Goal: Task Accomplishment & Management: Use online tool/utility

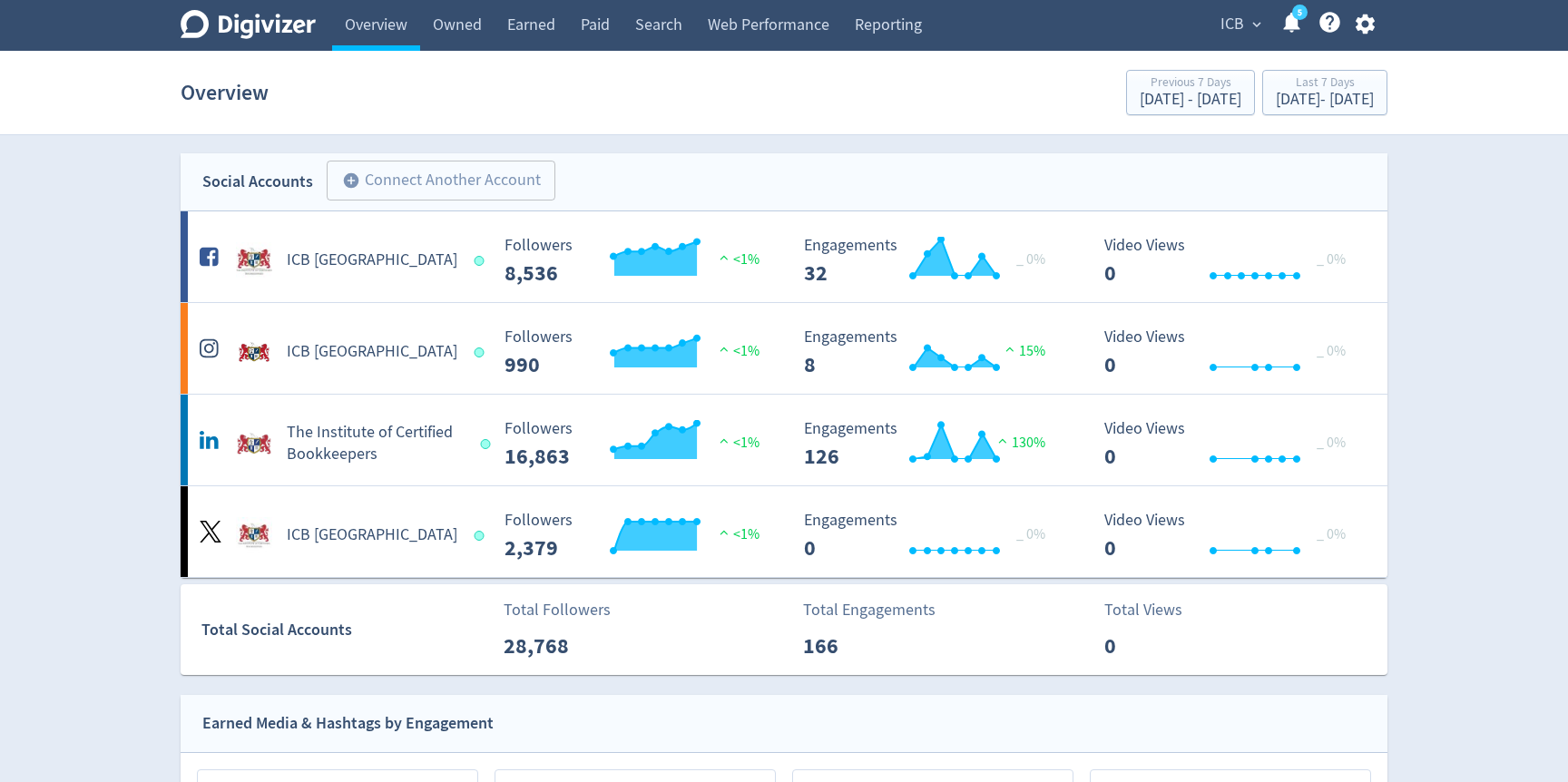
click at [1237, 19] on span "ICB" at bounding box center [1232, 24] width 24 height 29
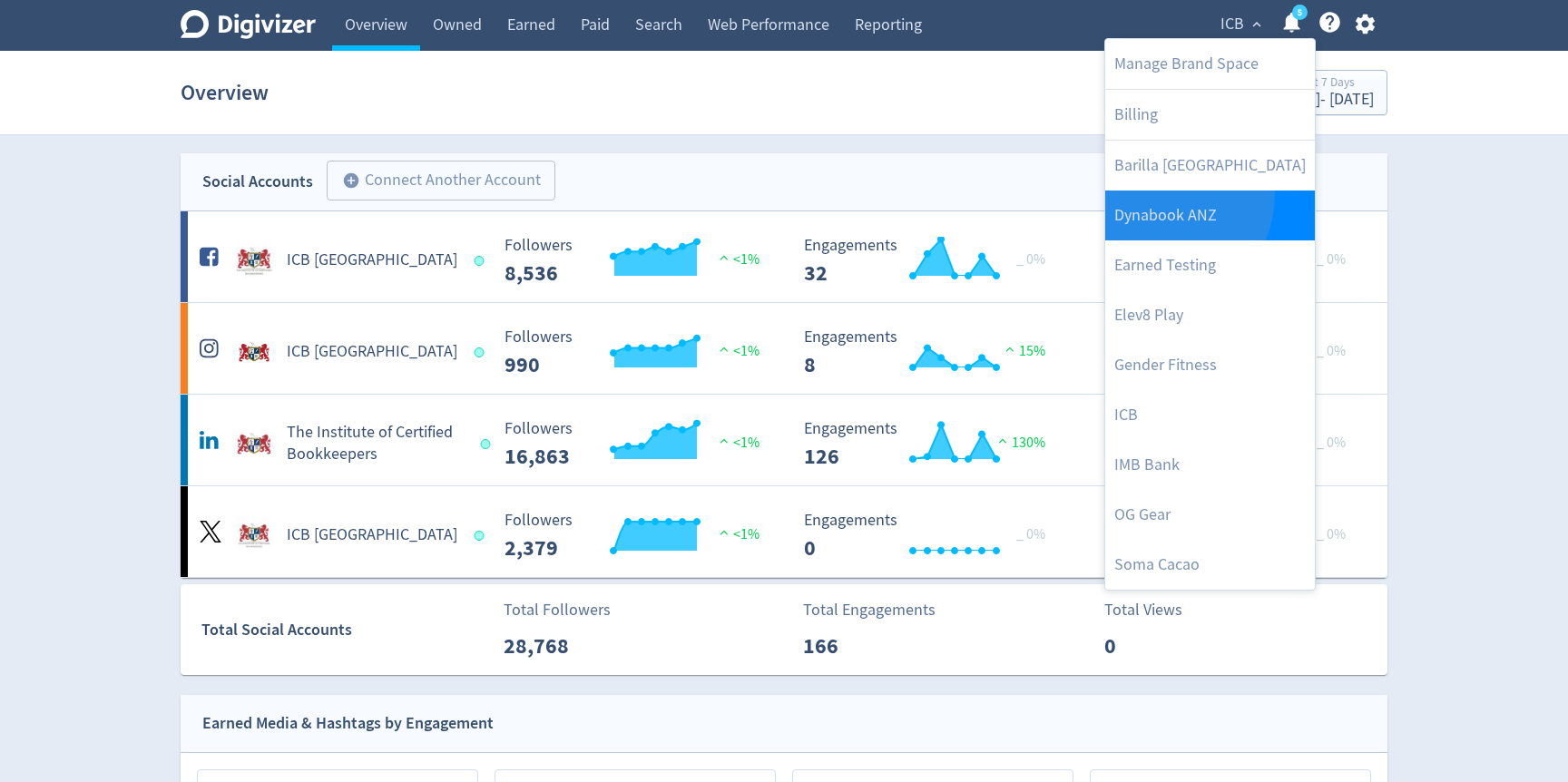
click at [1149, 193] on link "Dynabook ANZ" at bounding box center [1210, 216] width 210 height 50
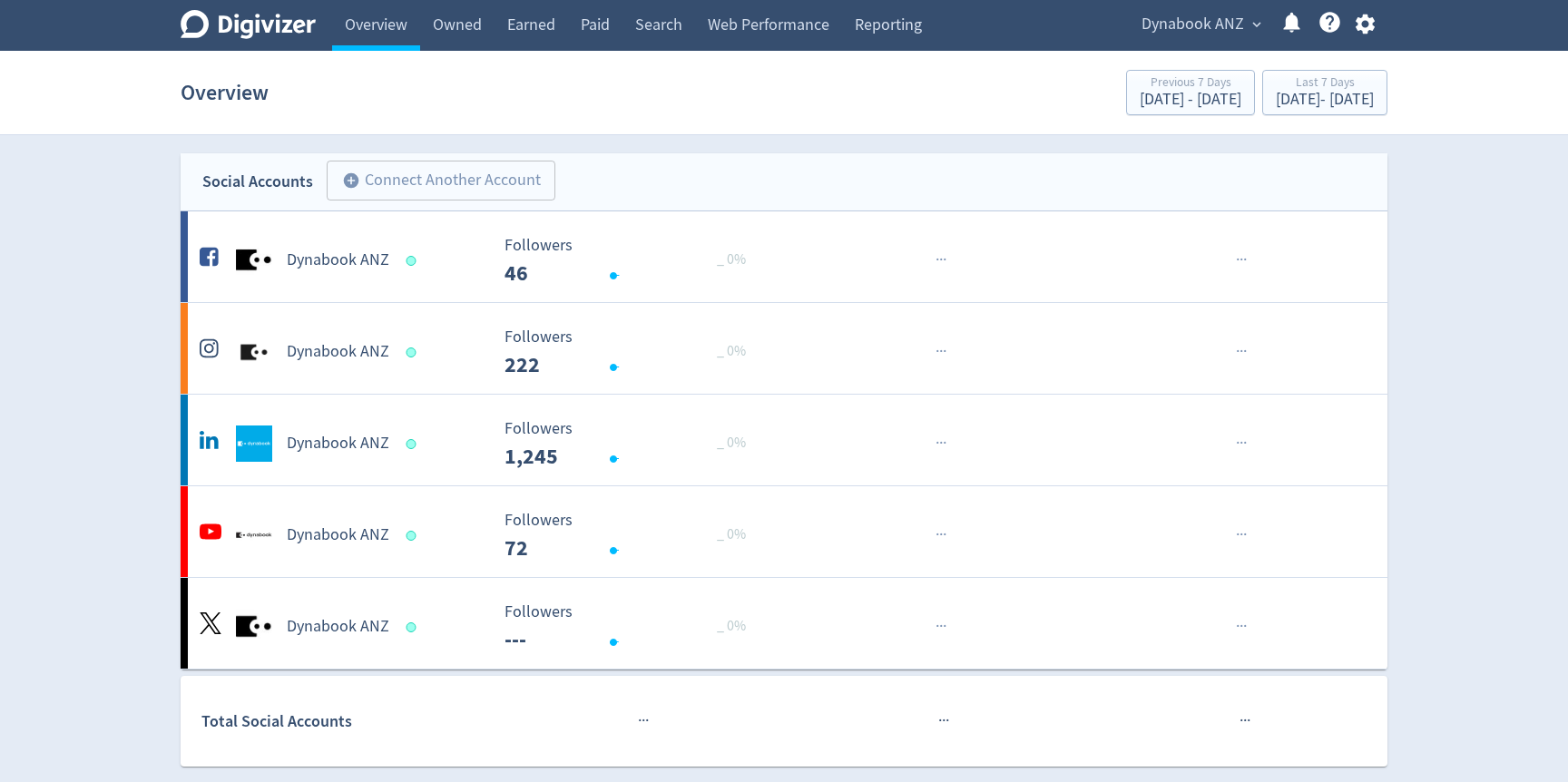
click at [1241, 16] on span "Dynabook ANZ" at bounding box center [1192, 24] width 102 height 29
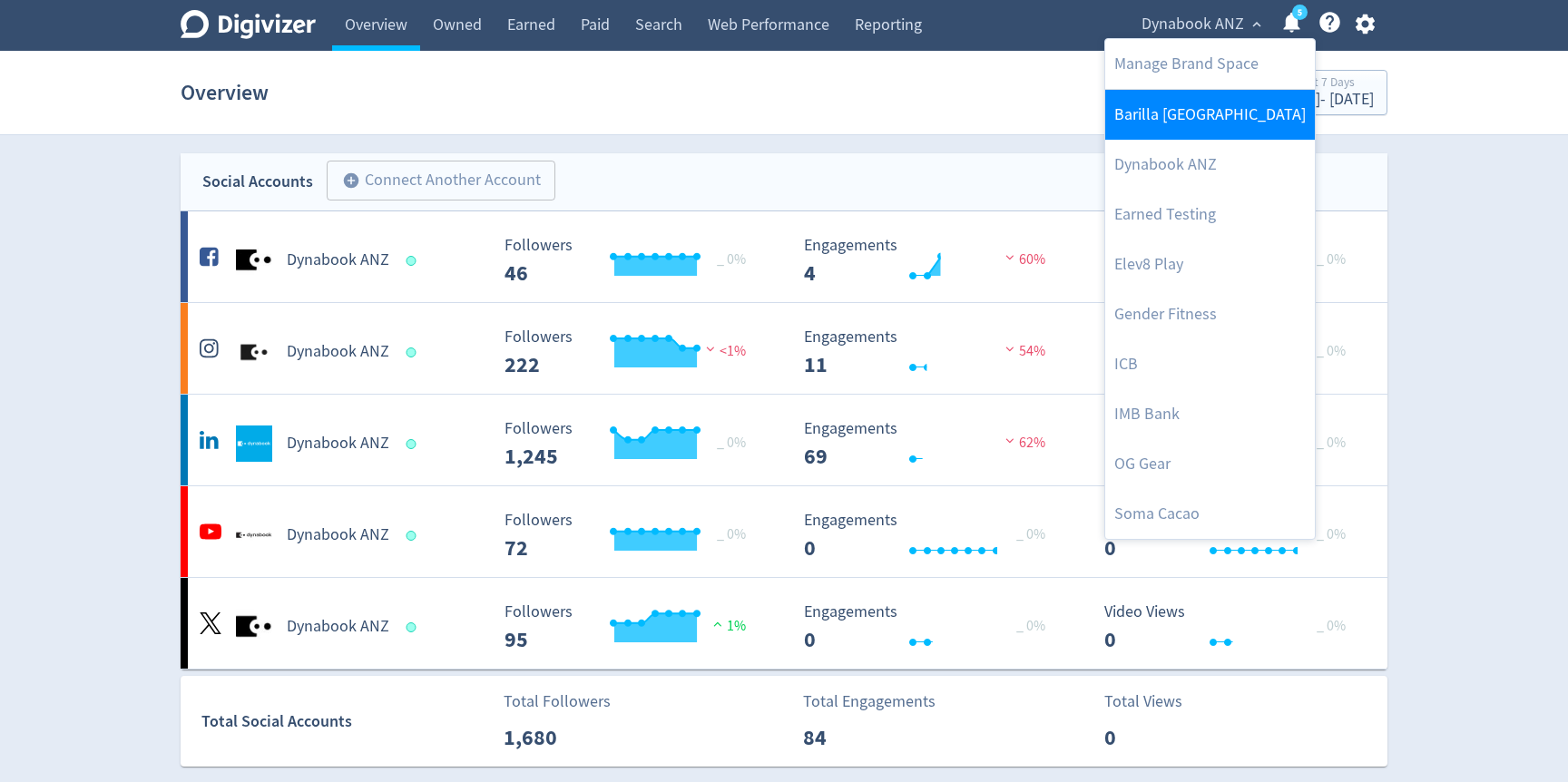
click at [1186, 126] on link "Barilla [GEOGRAPHIC_DATA]" at bounding box center [1210, 115] width 210 height 50
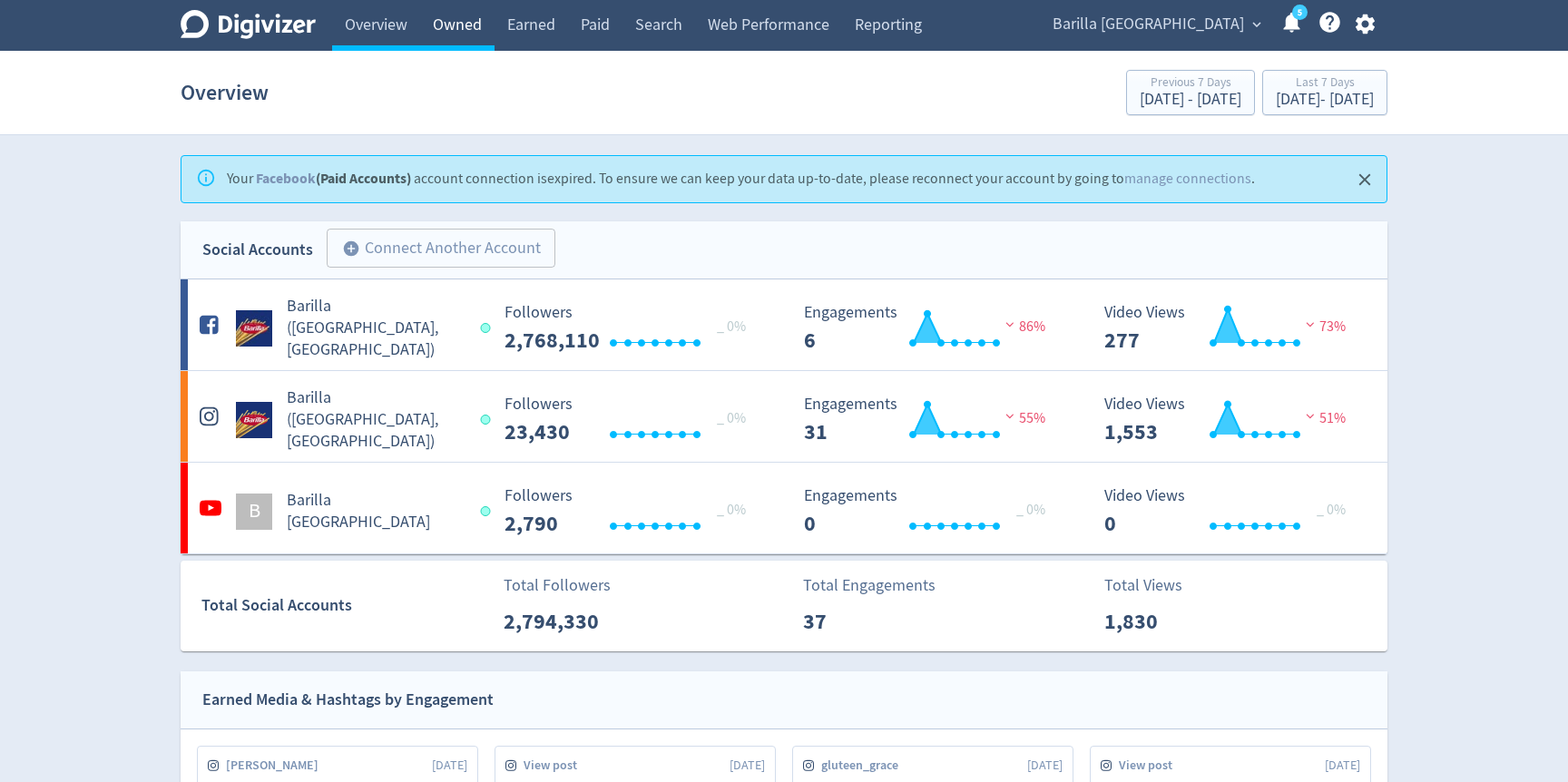
click at [466, 20] on link "Owned" at bounding box center [457, 25] width 74 height 51
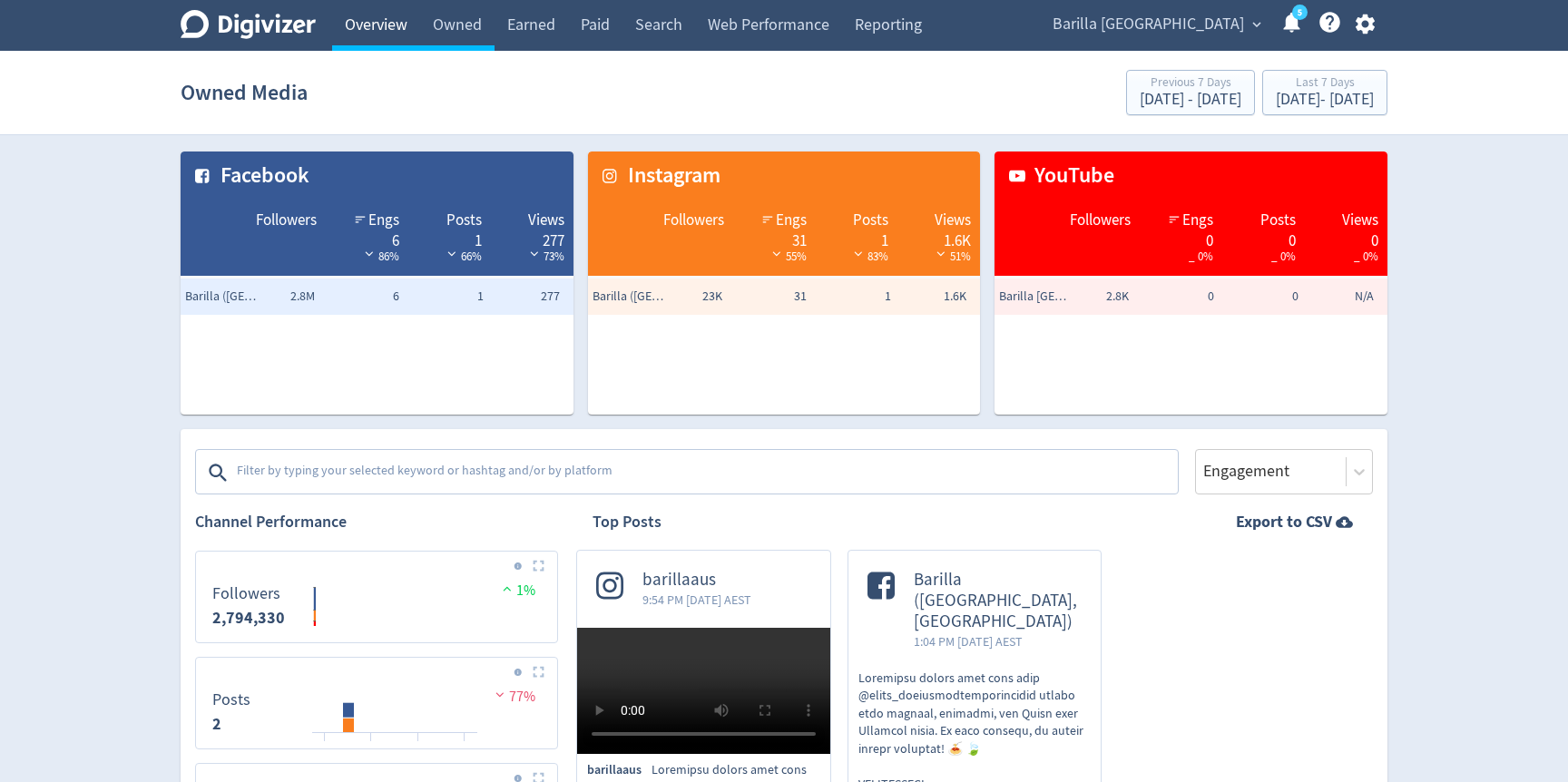
click at [337, 19] on link "Overview" at bounding box center [376, 25] width 88 height 51
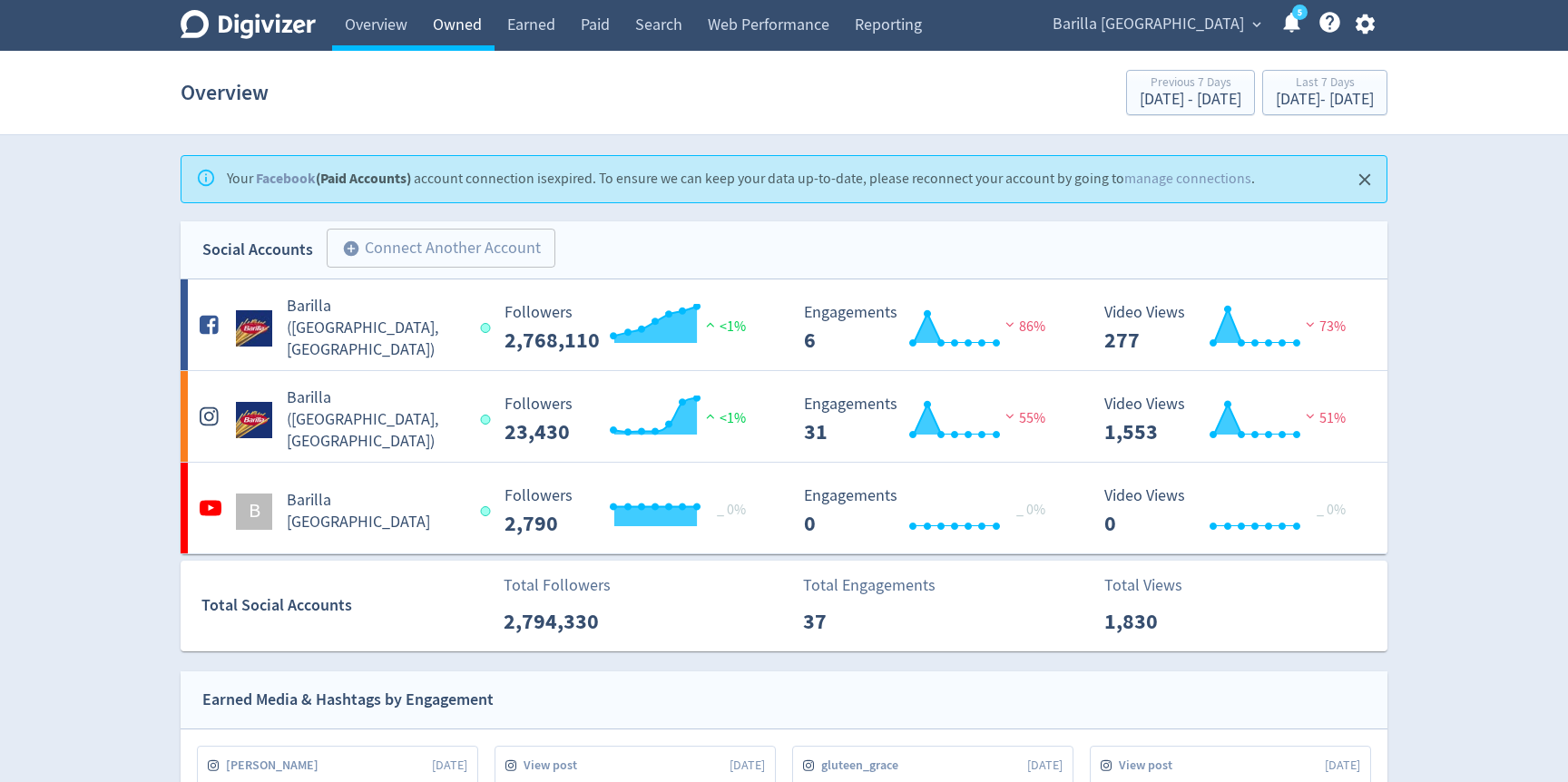
click at [443, 18] on link "Owned" at bounding box center [457, 25] width 74 height 51
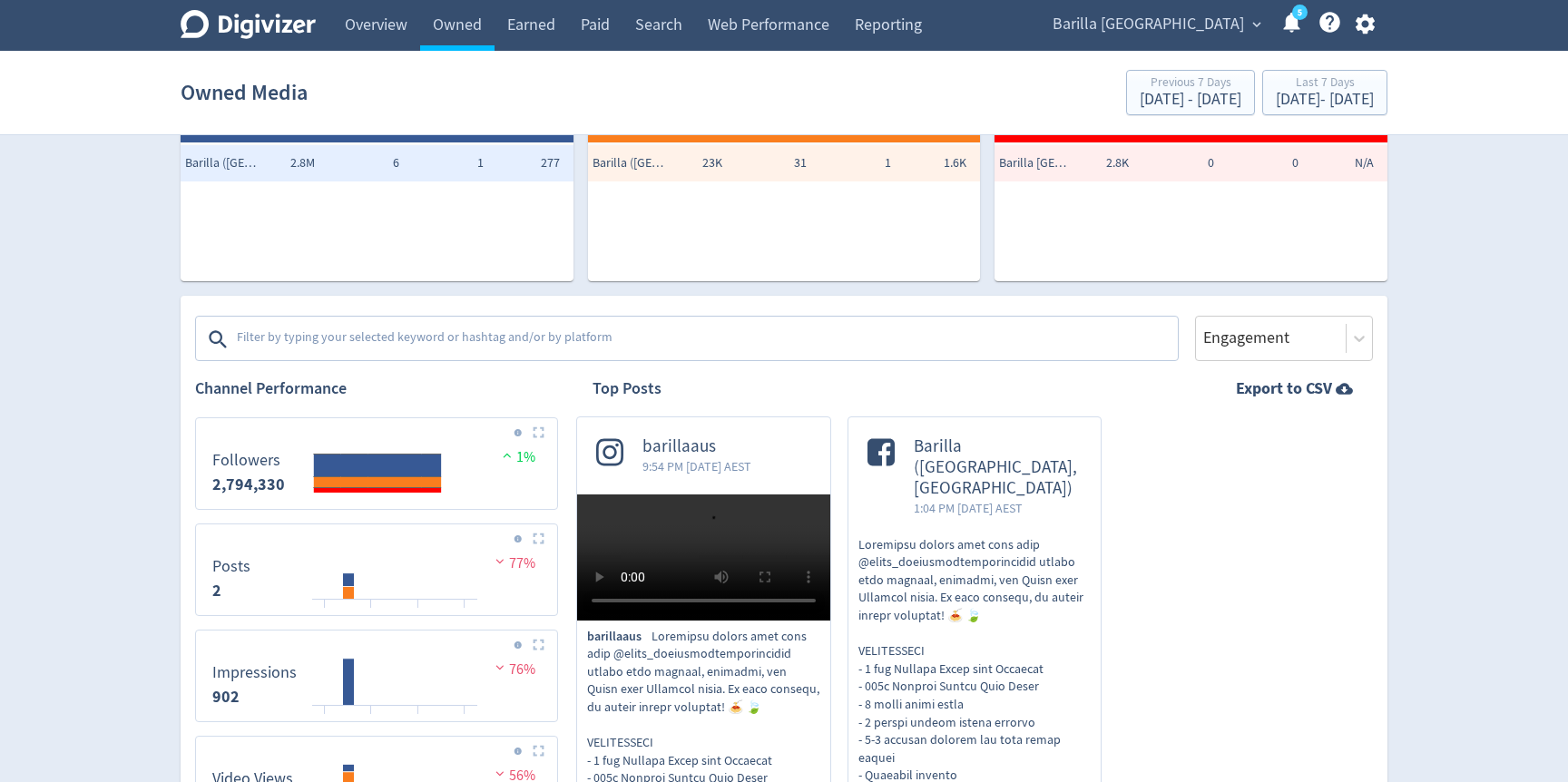
scroll to position [185, 0]
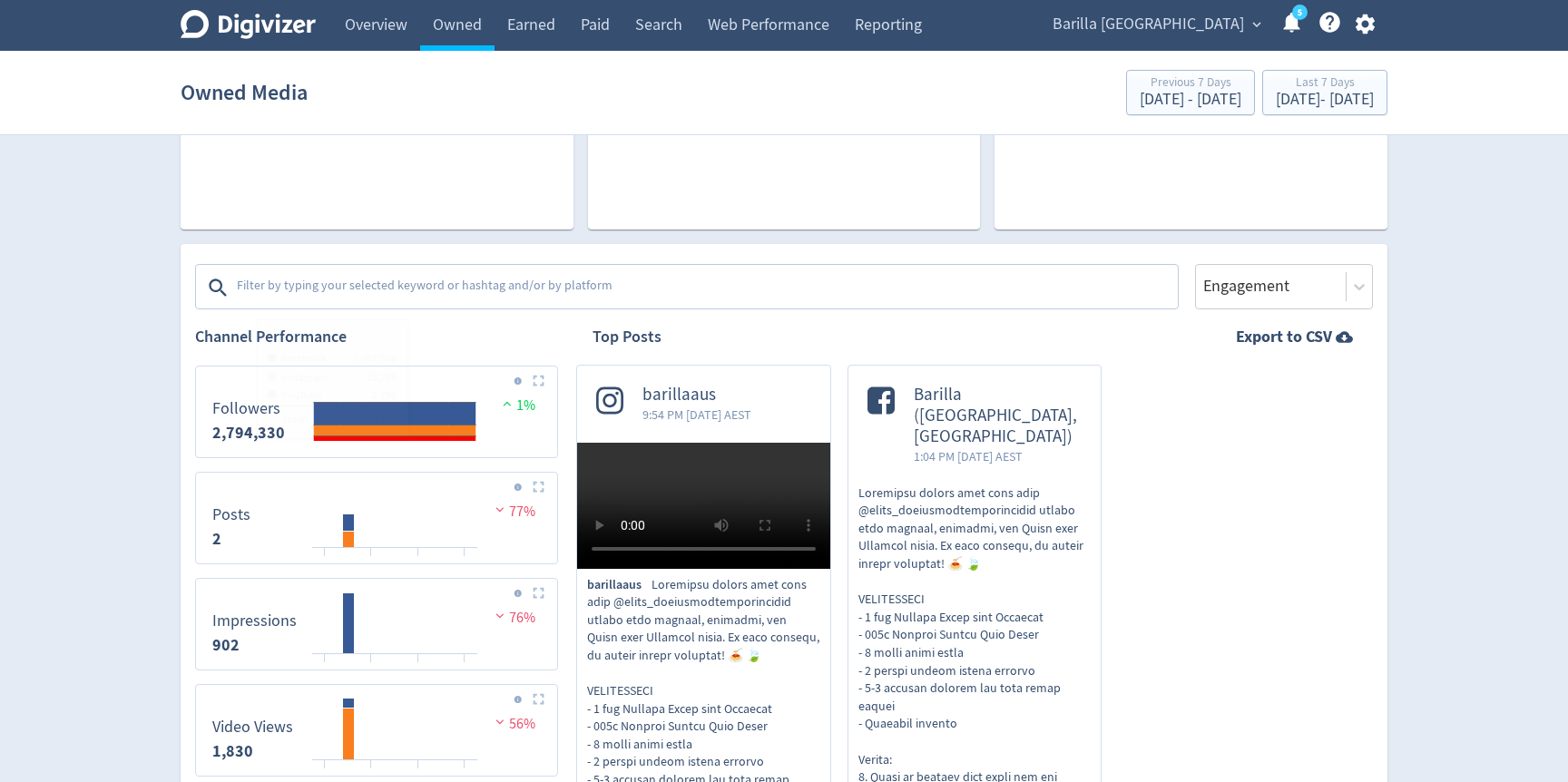
click at [407, 289] on textarea at bounding box center [705, 287] width 941 height 36
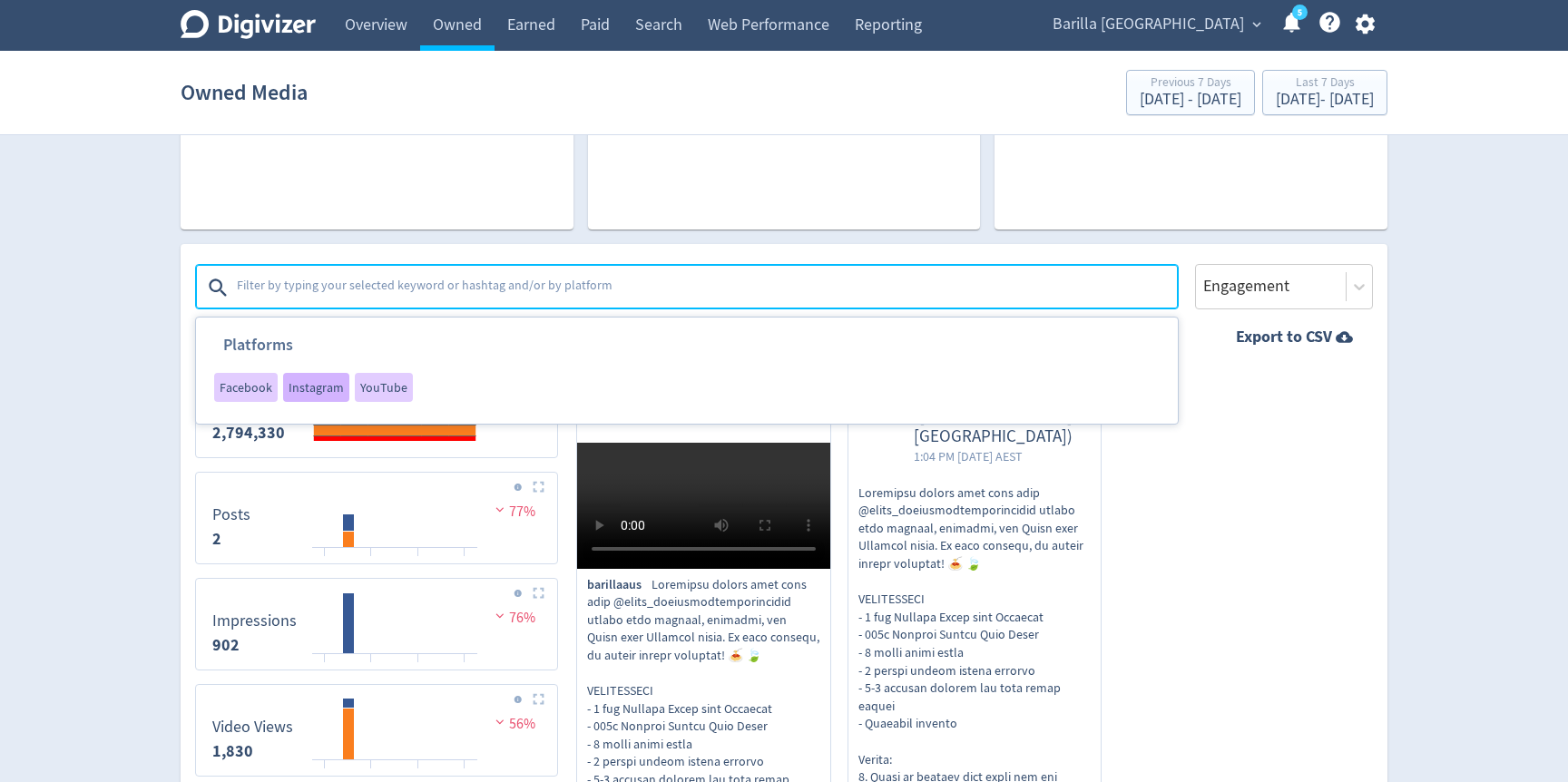
click at [304, 383] on span "Instagram" at bounding box center [316, 387] width 55 height 12
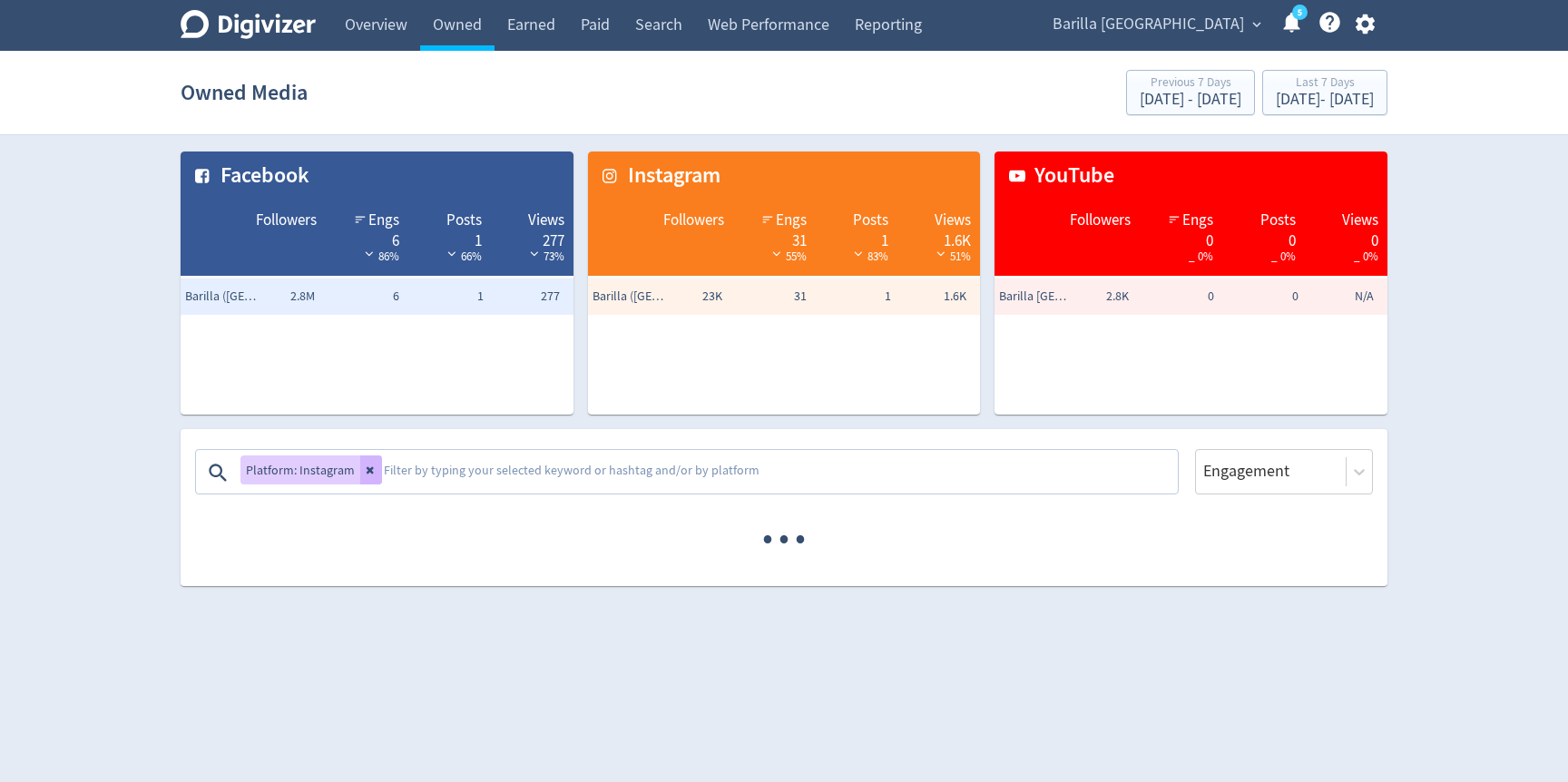
scroll to position [0, 0]
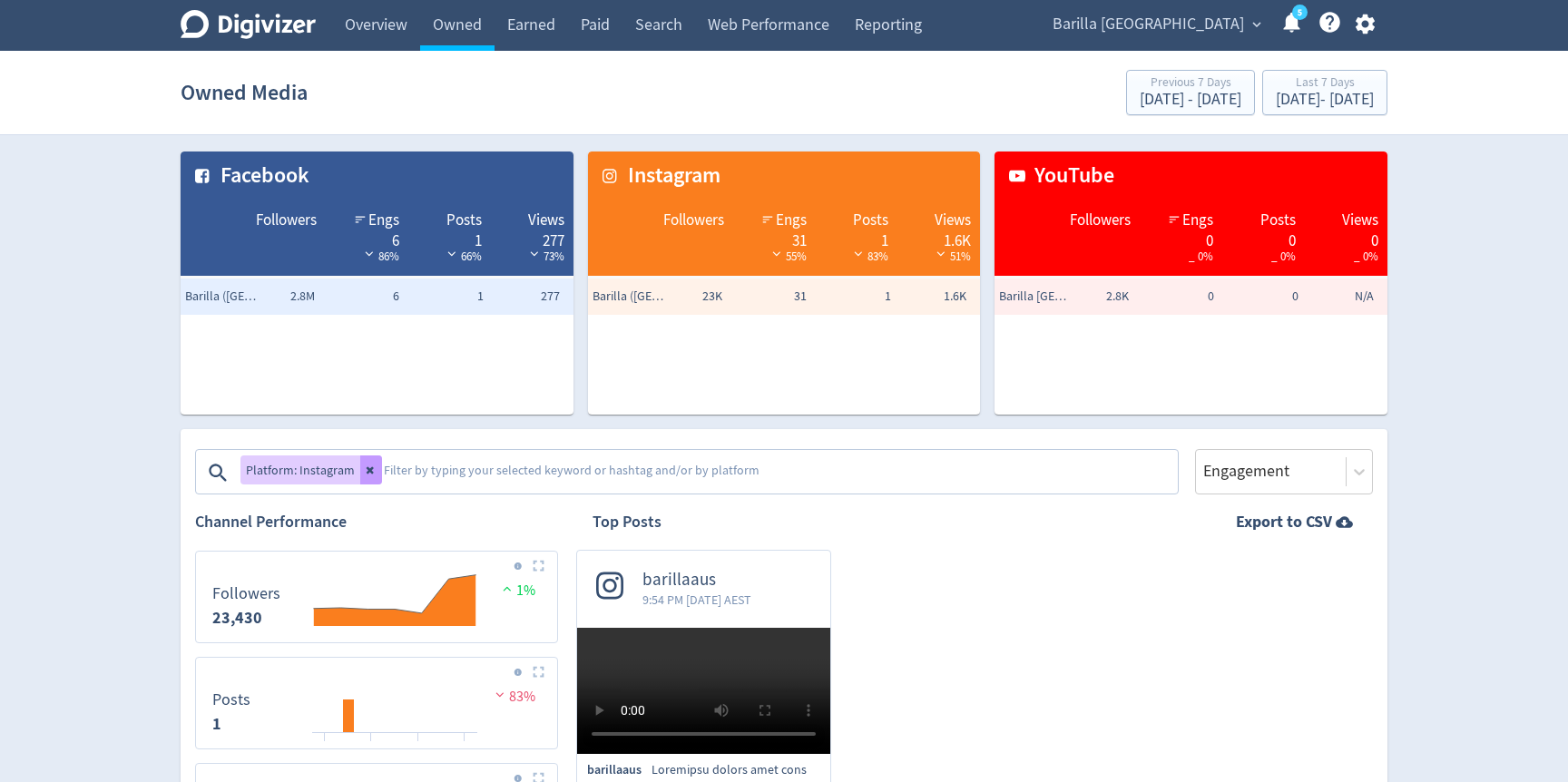
click at [367, 472] on icon at bounding box center [371, 471] width 8 height 8
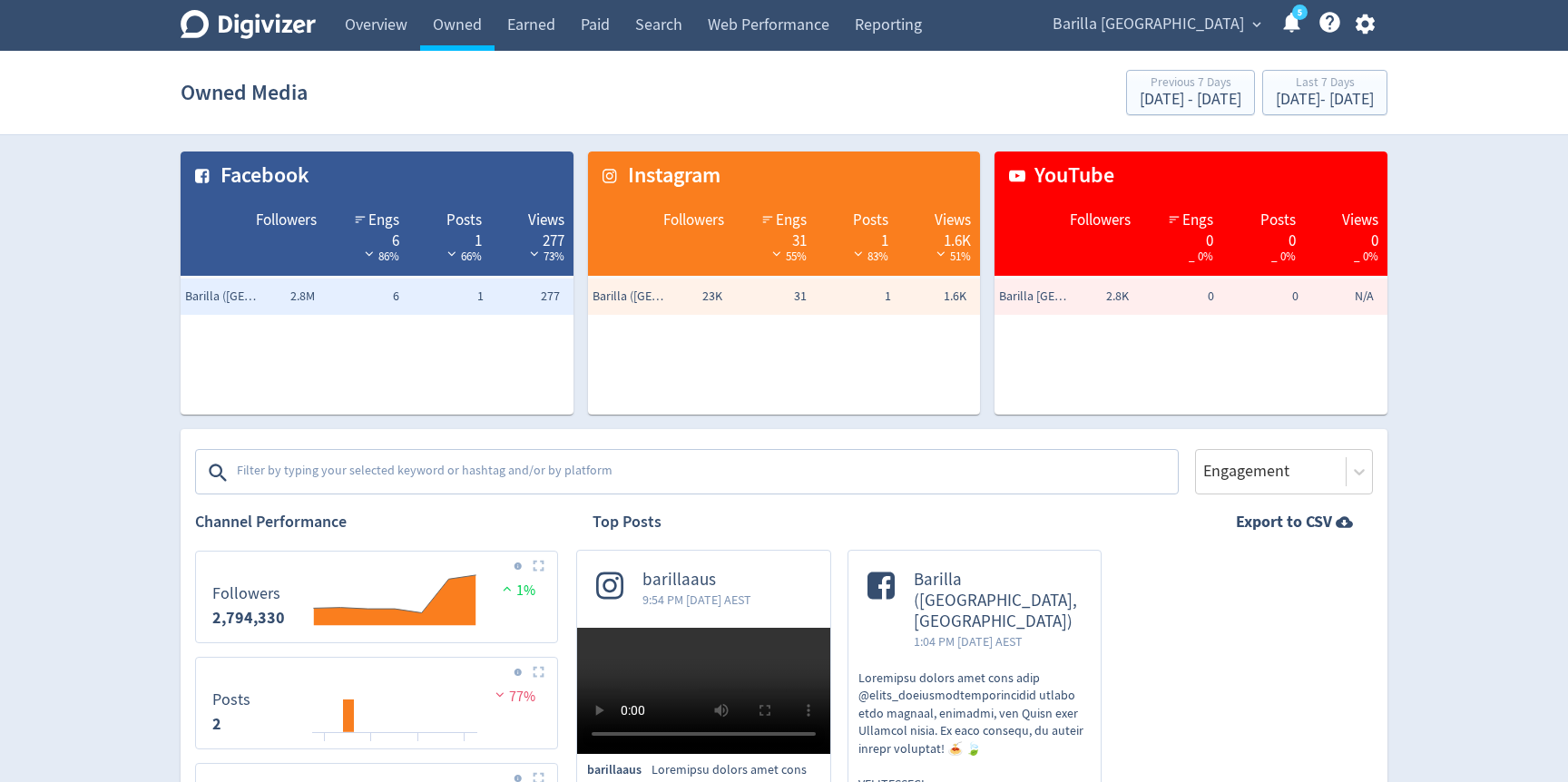
click at [364, 472] on textarea at bounding box center [705, 473] width 941 height 36
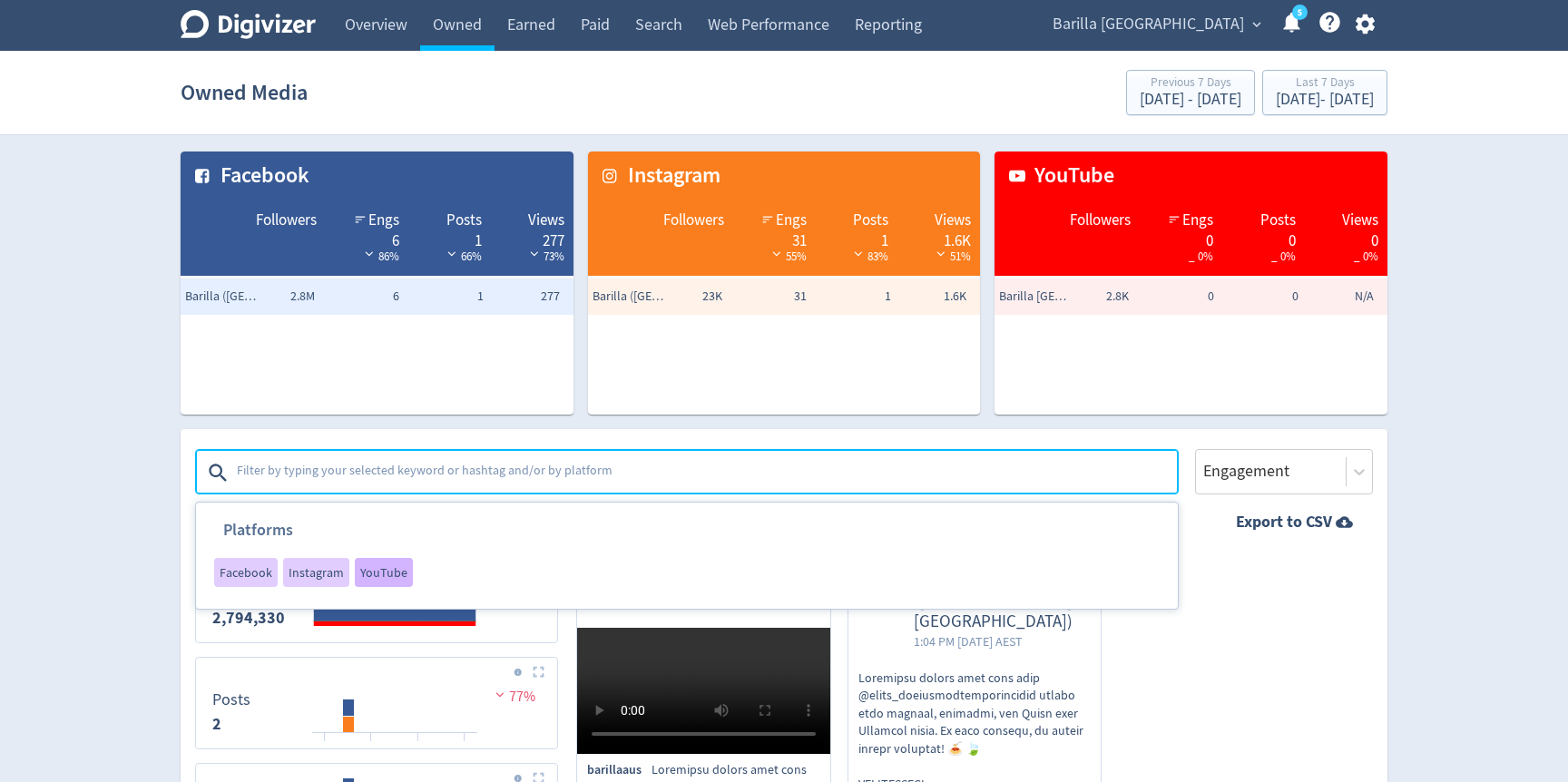
click at [373, 581] on div "YouTube" at bounding box center [384, 572] width 58 height 29
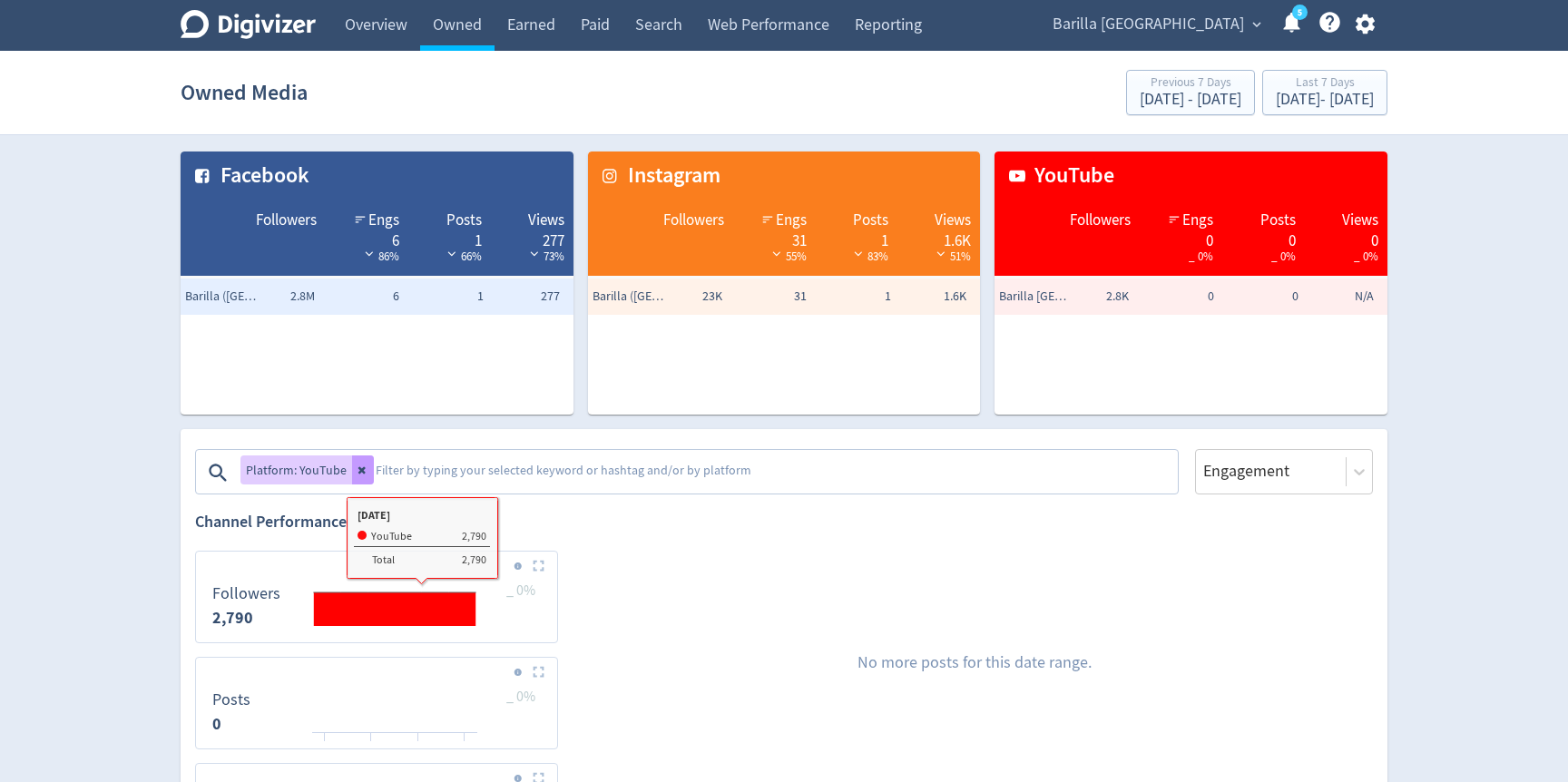
click at [360, 475] on icon at bounding box center [362, 470] width 11 height 11
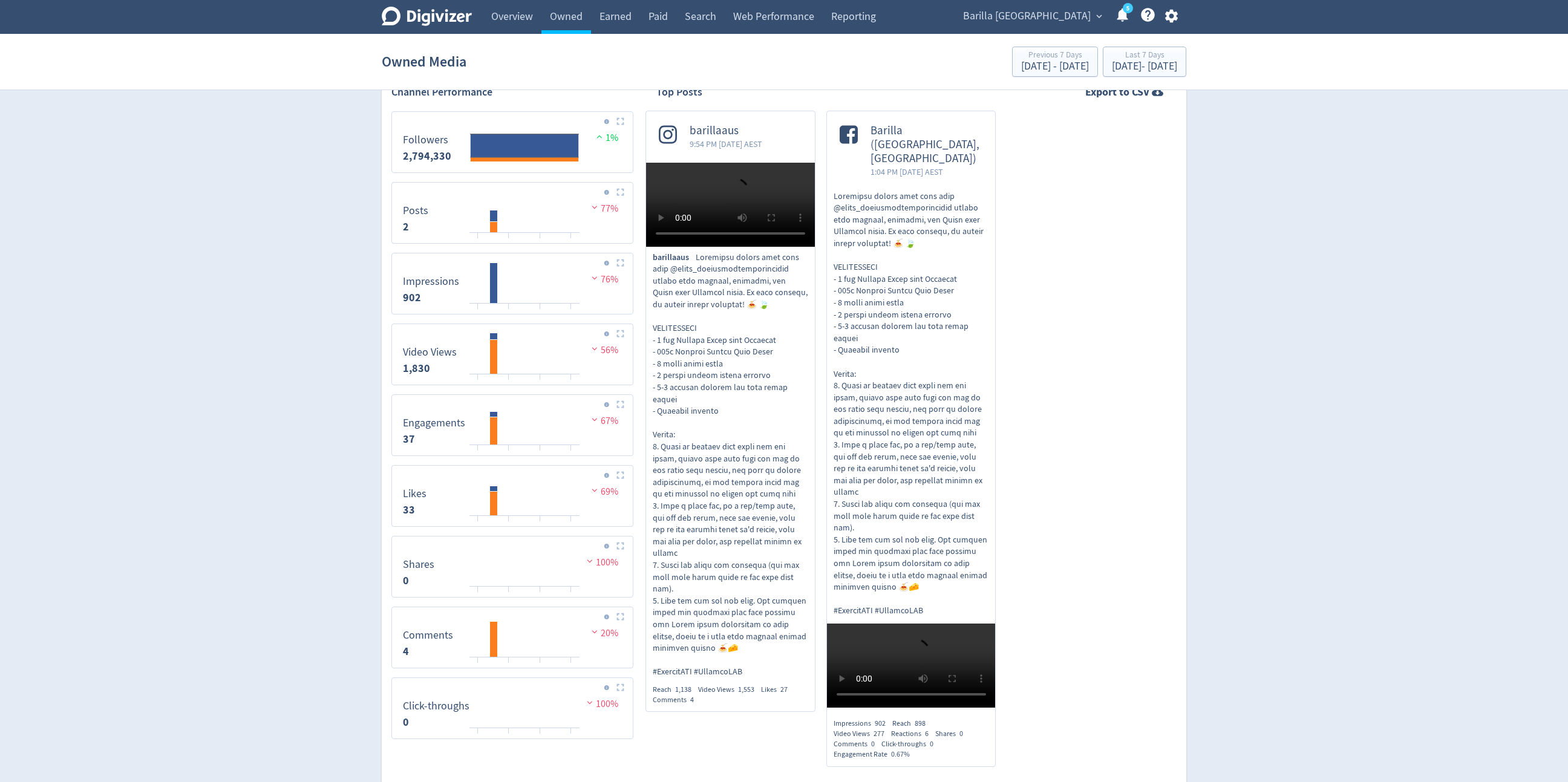
scroll to position [239, 0]
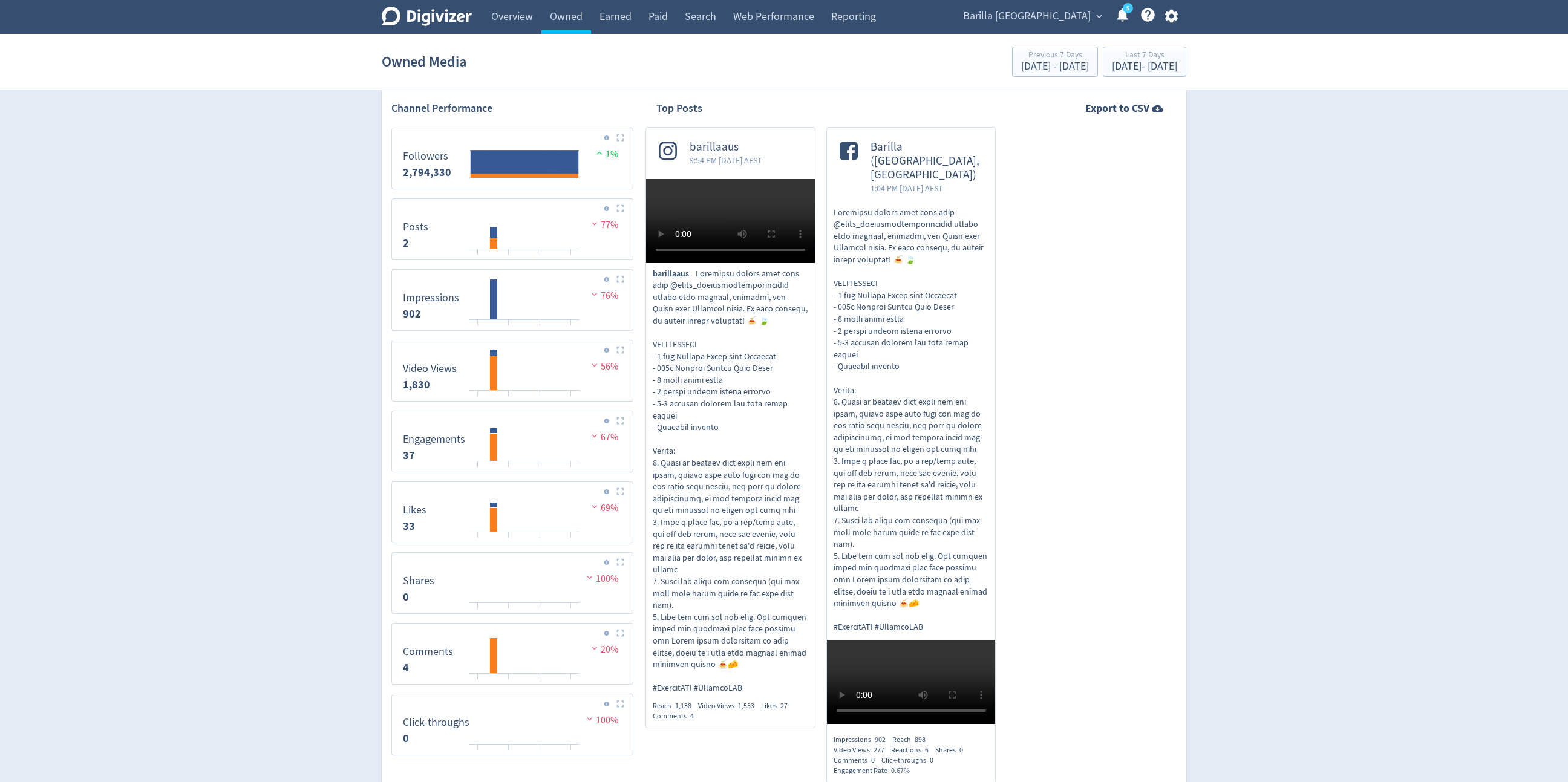
click at [1045, 23] on span "Barilla [GEOGRAPHIC_DATA]" at bounding box center [1027, 16] width 127 height 19
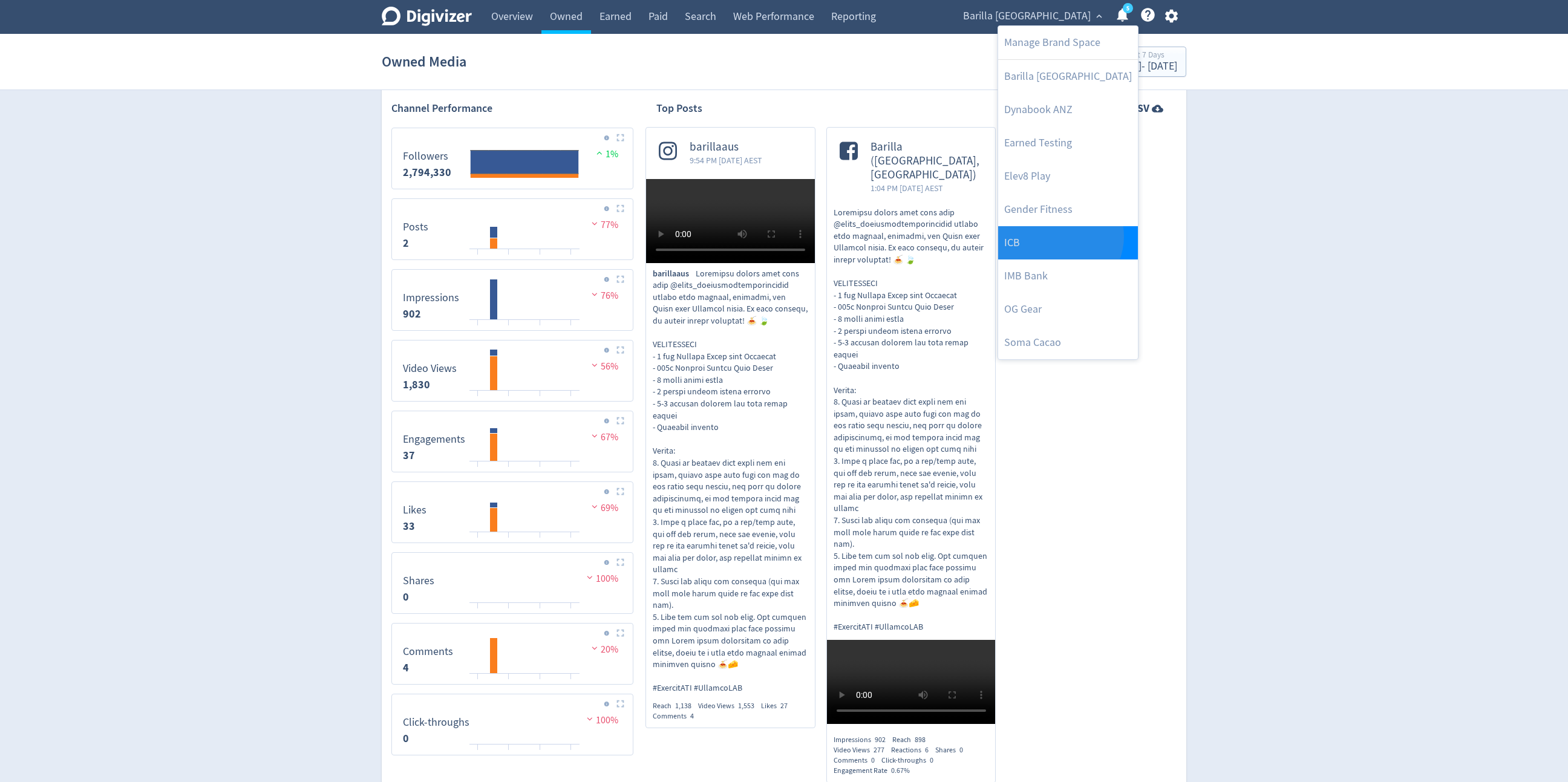
click at [1045, 236] on link "ICB" at bounding box center [1068, 242] width 140 height 33
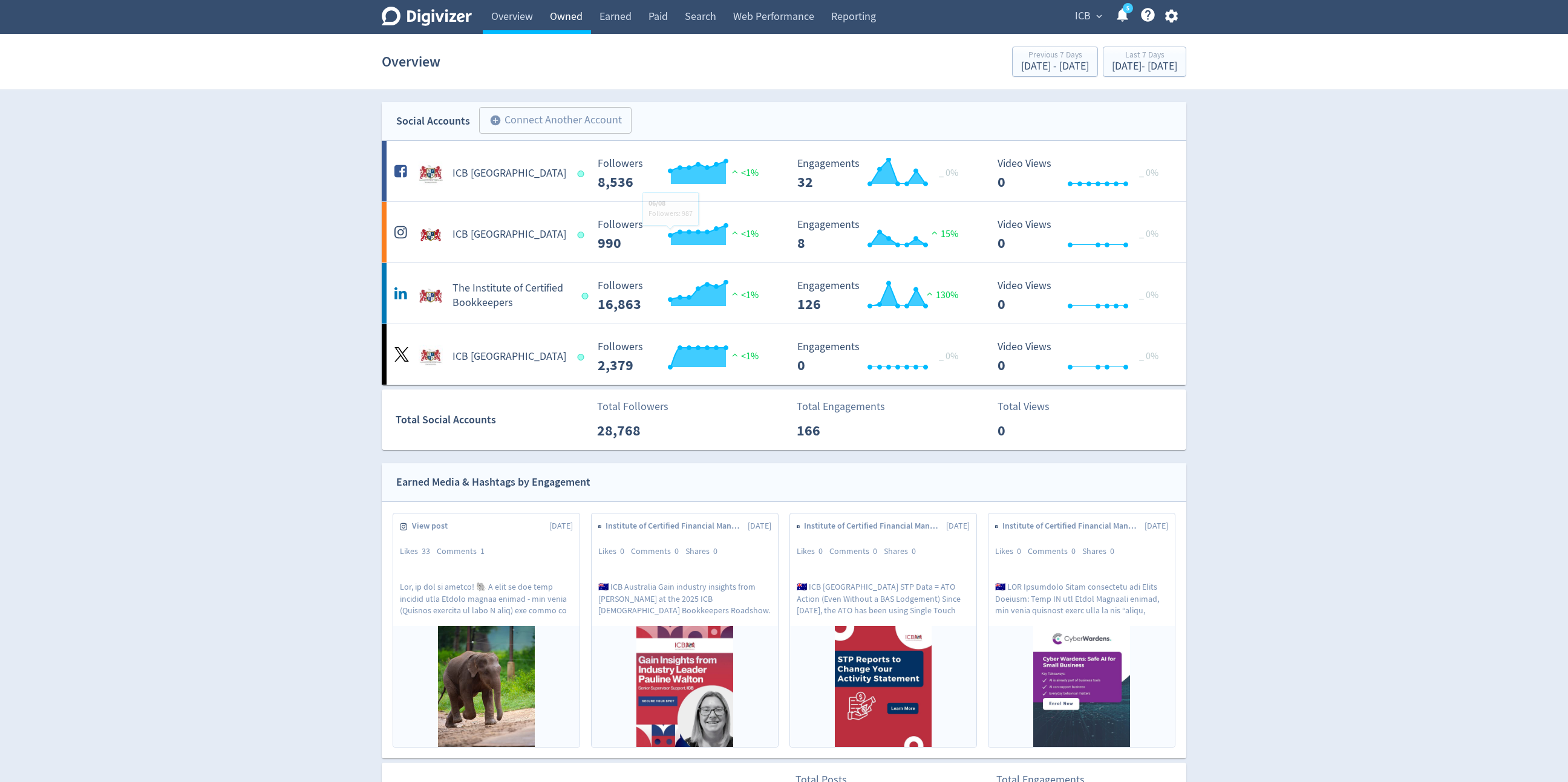
click at [576, 20] on link "Owned" at bounding box center [566, 17] width 50 height 34
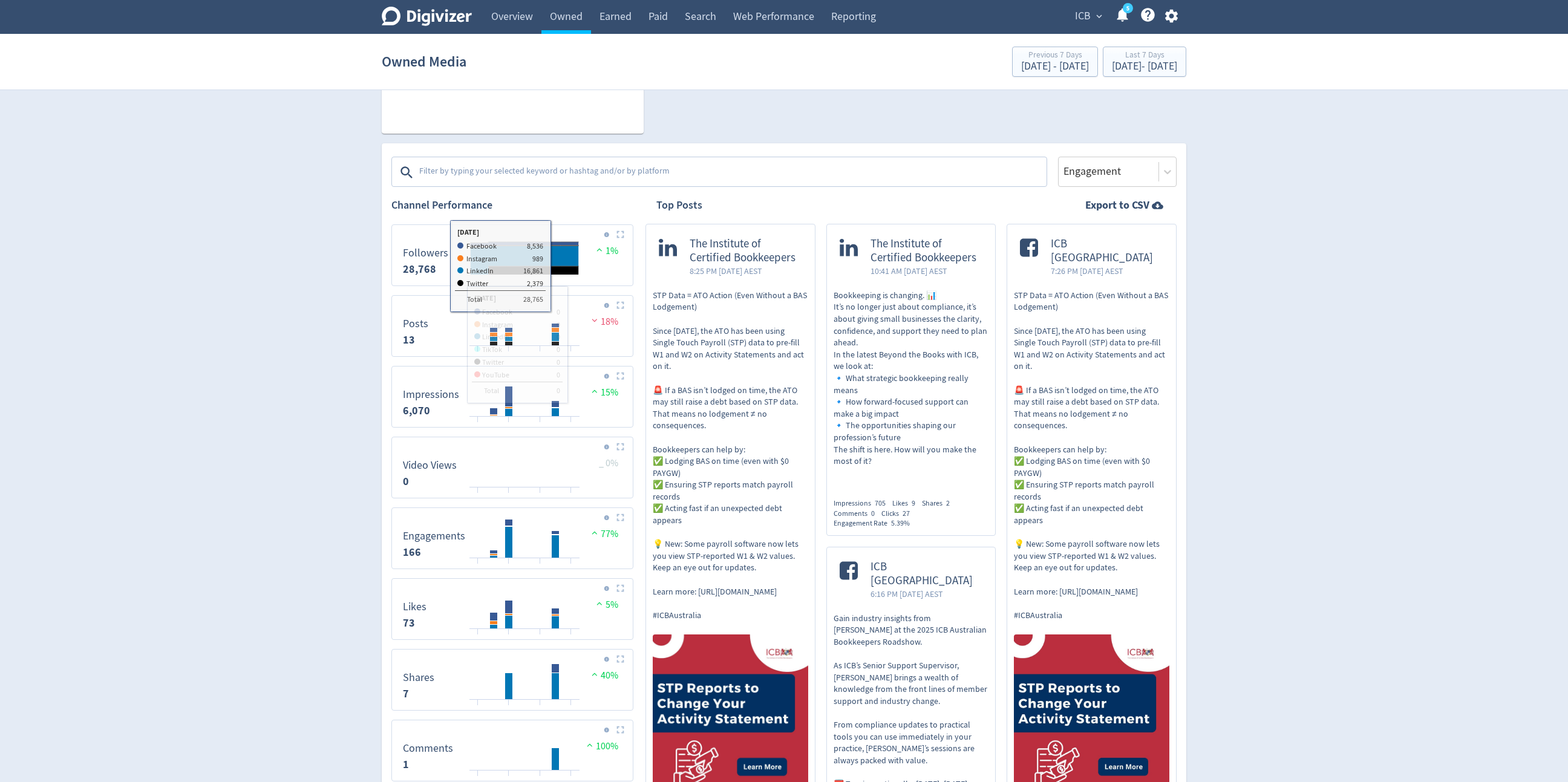
scroll to position [330, 0]
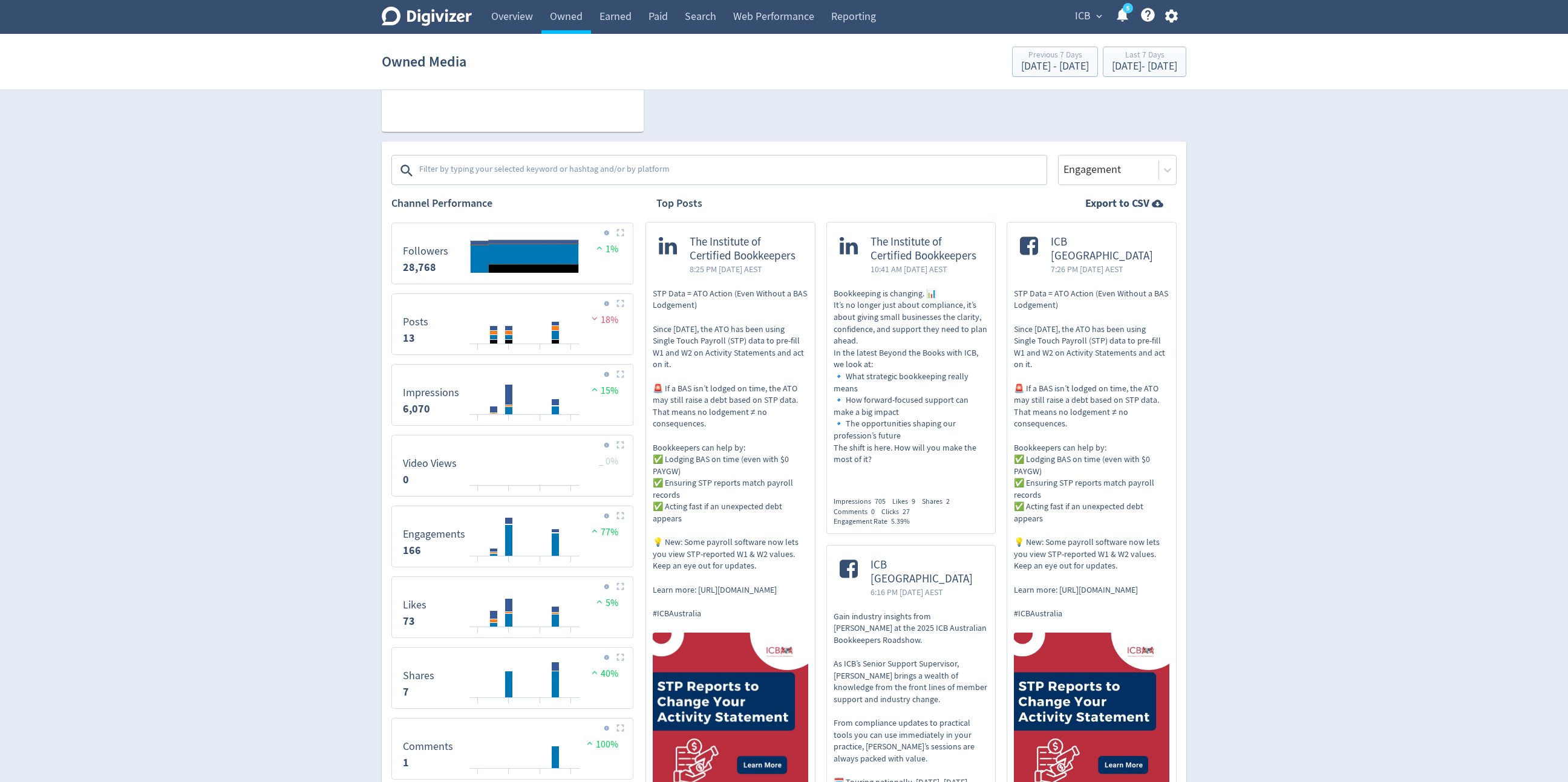
click at [574, 162] on textarea at bounding box center [731, 171] width 627 height 24
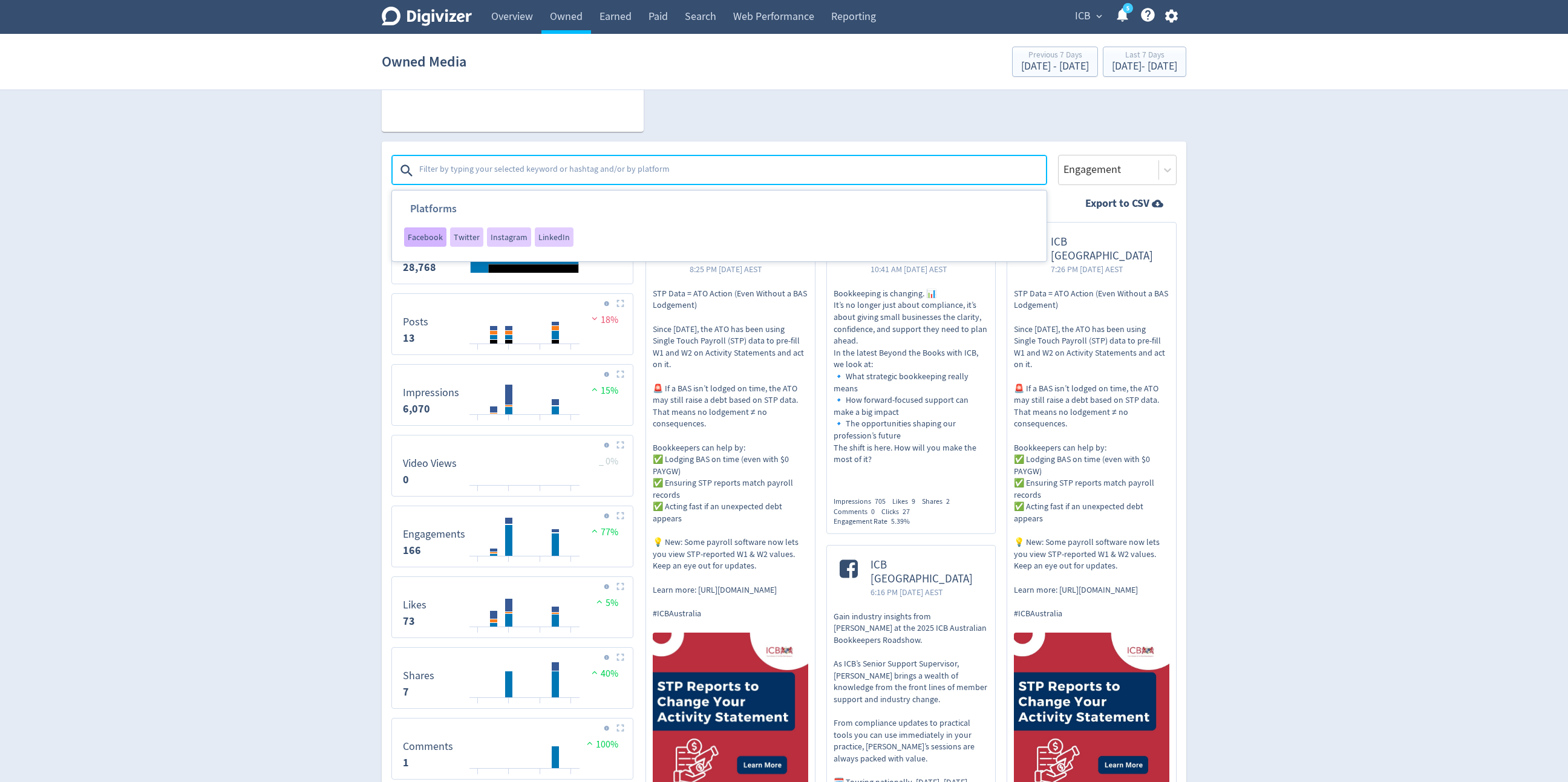
click at [438, 237] on span "Facebook" at bounding box center [425, 237] width 35 height 8
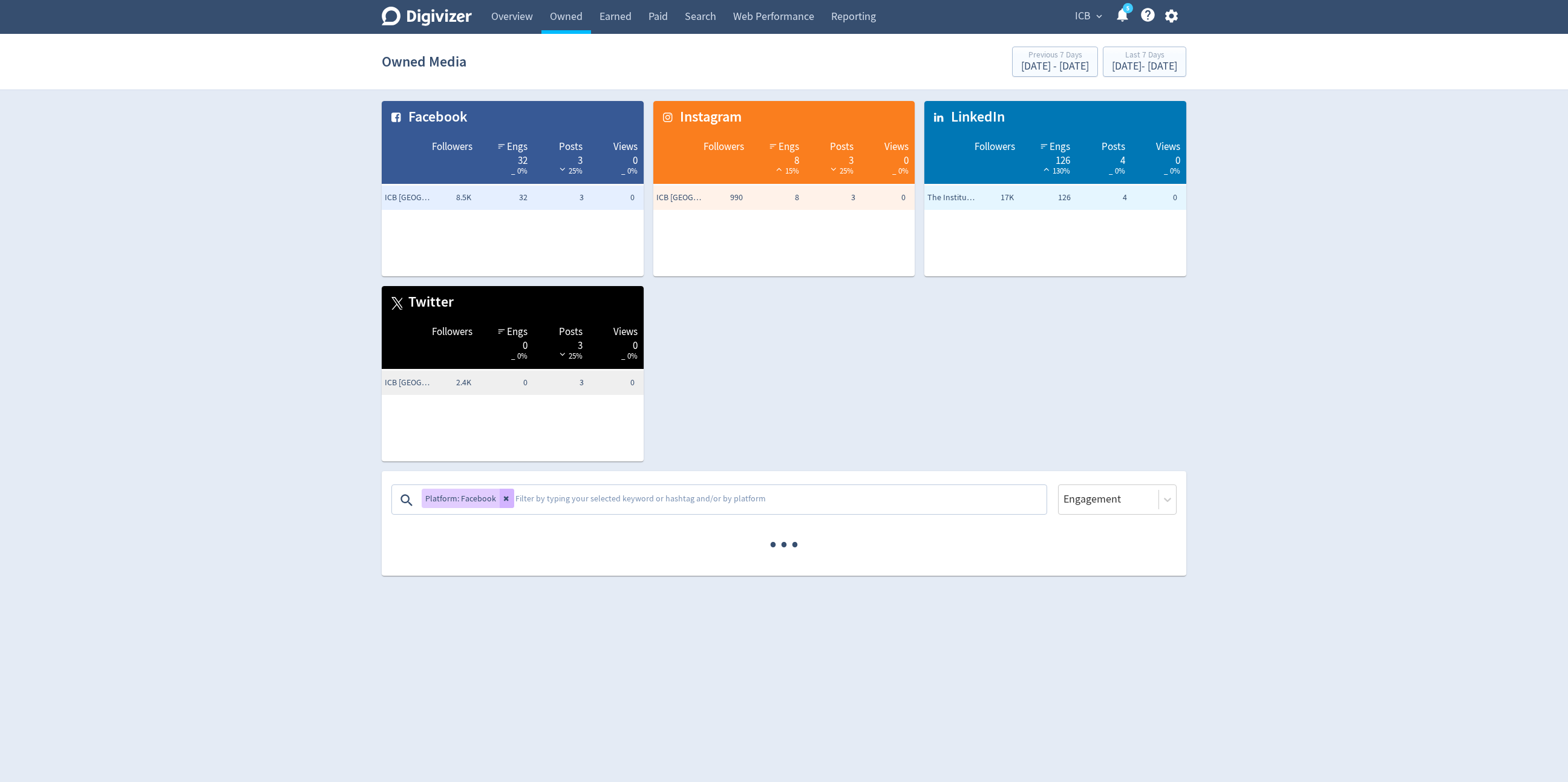
scroll to position [0, 0]
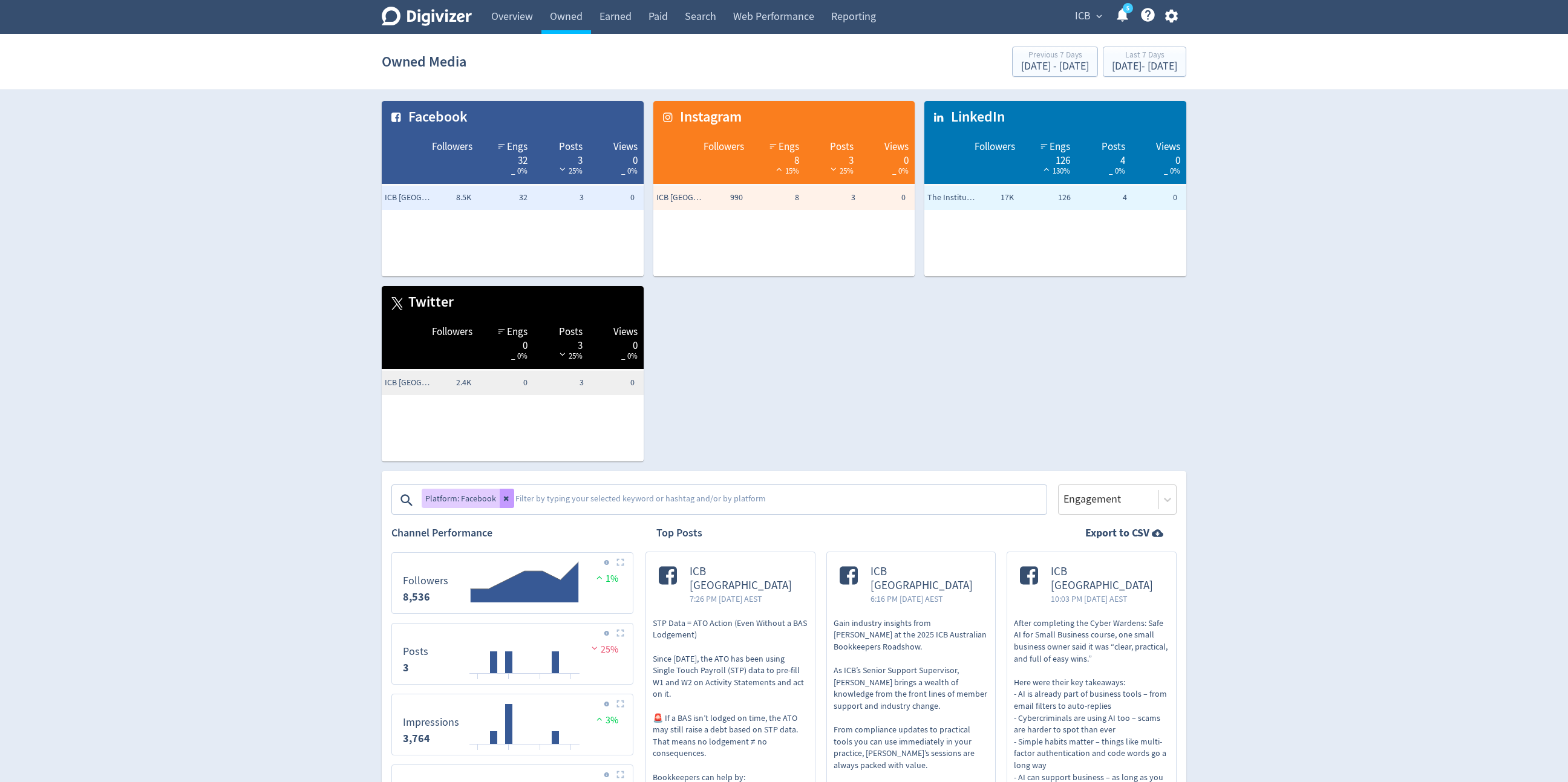
click at [505, 499] on icon at bounding box center [507, 499] width 5 height 5
click at [514, 499] on textarea at bounding box center [780, 500] width 531 height 24
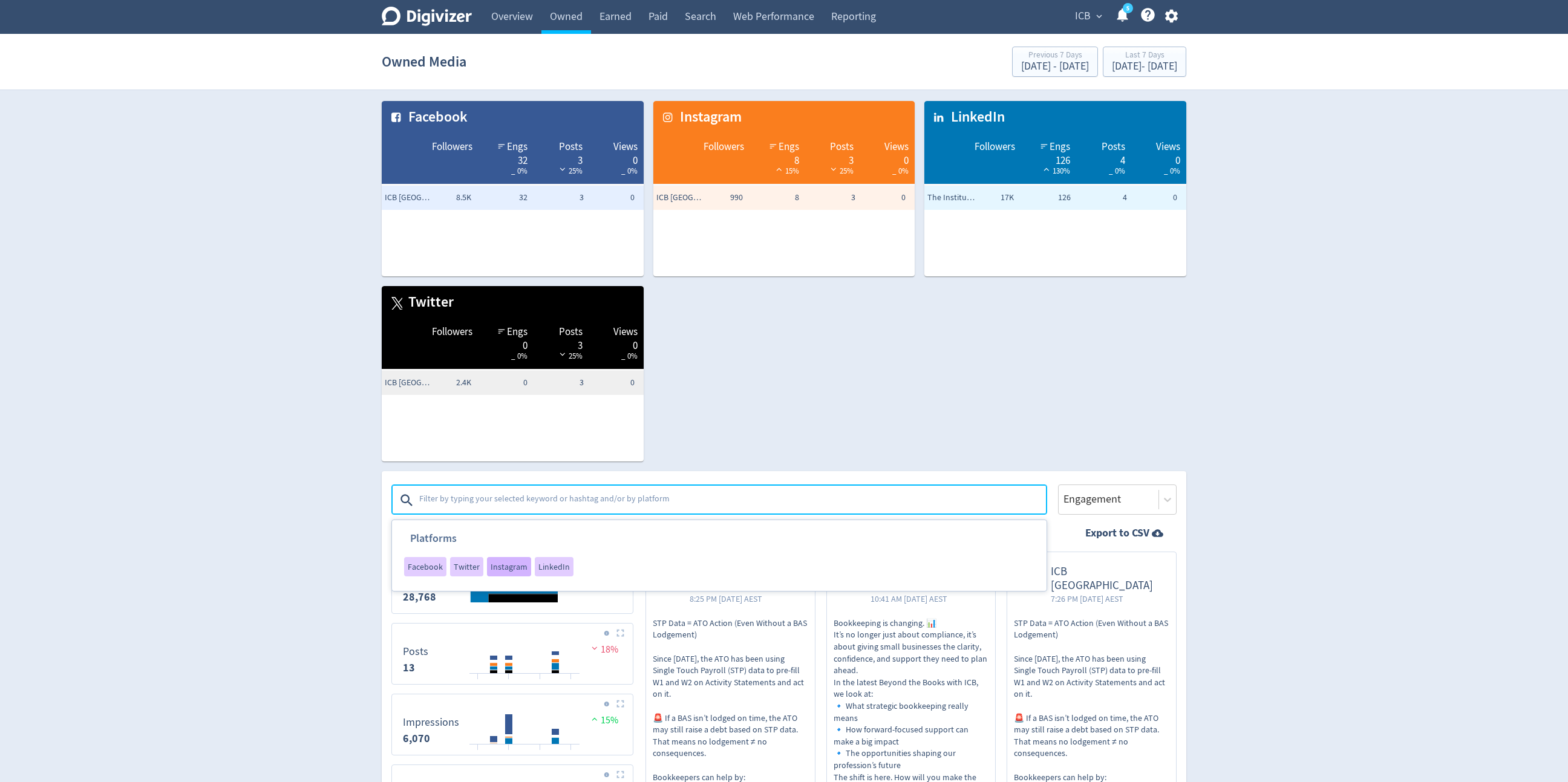
click at [499, 520] on span "Instagram" at bounding box center [509, 566] width 37 height 8
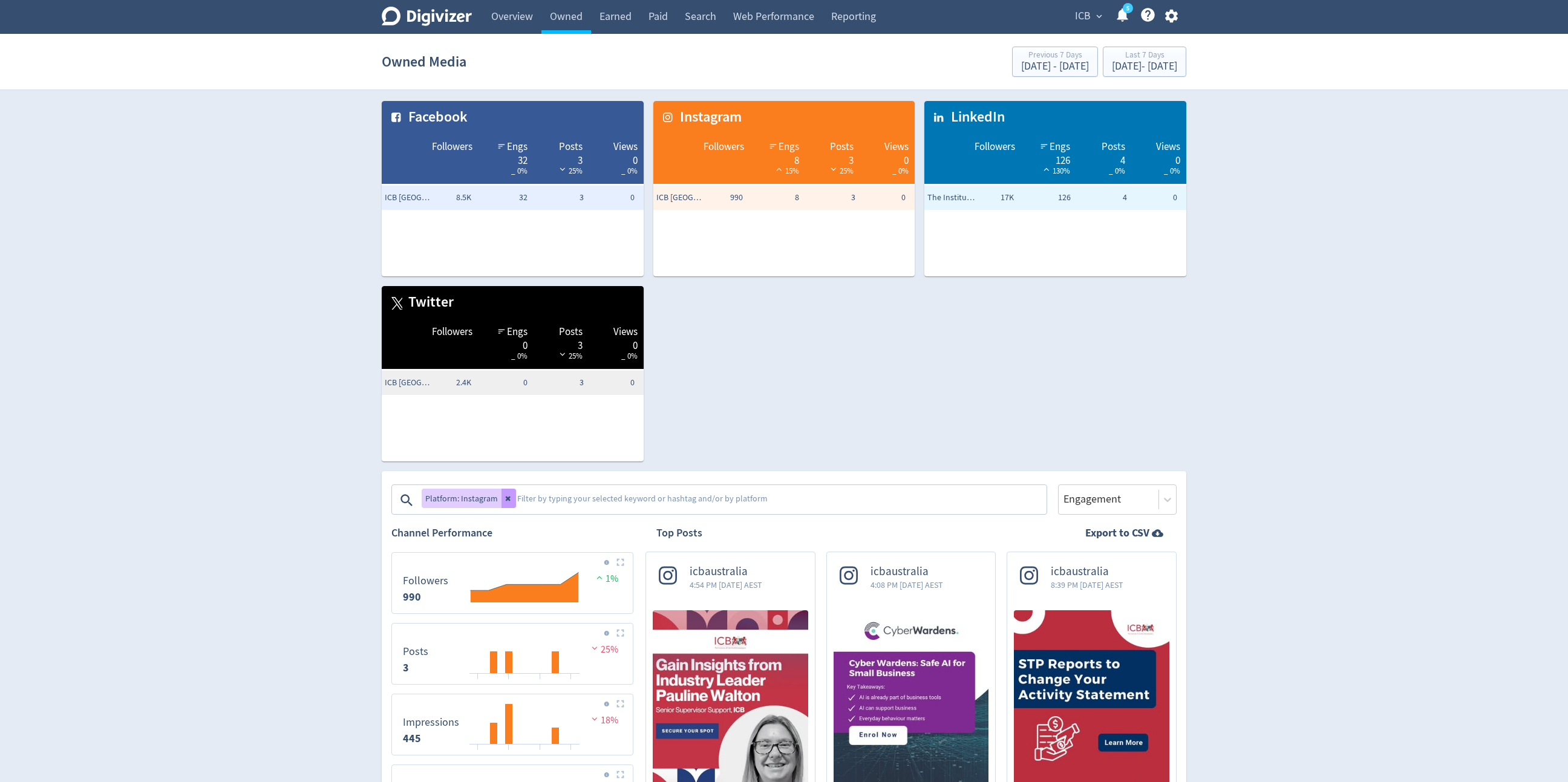
click at [505, 499] on icon at bounding box center [508, 499] width 5 height 5
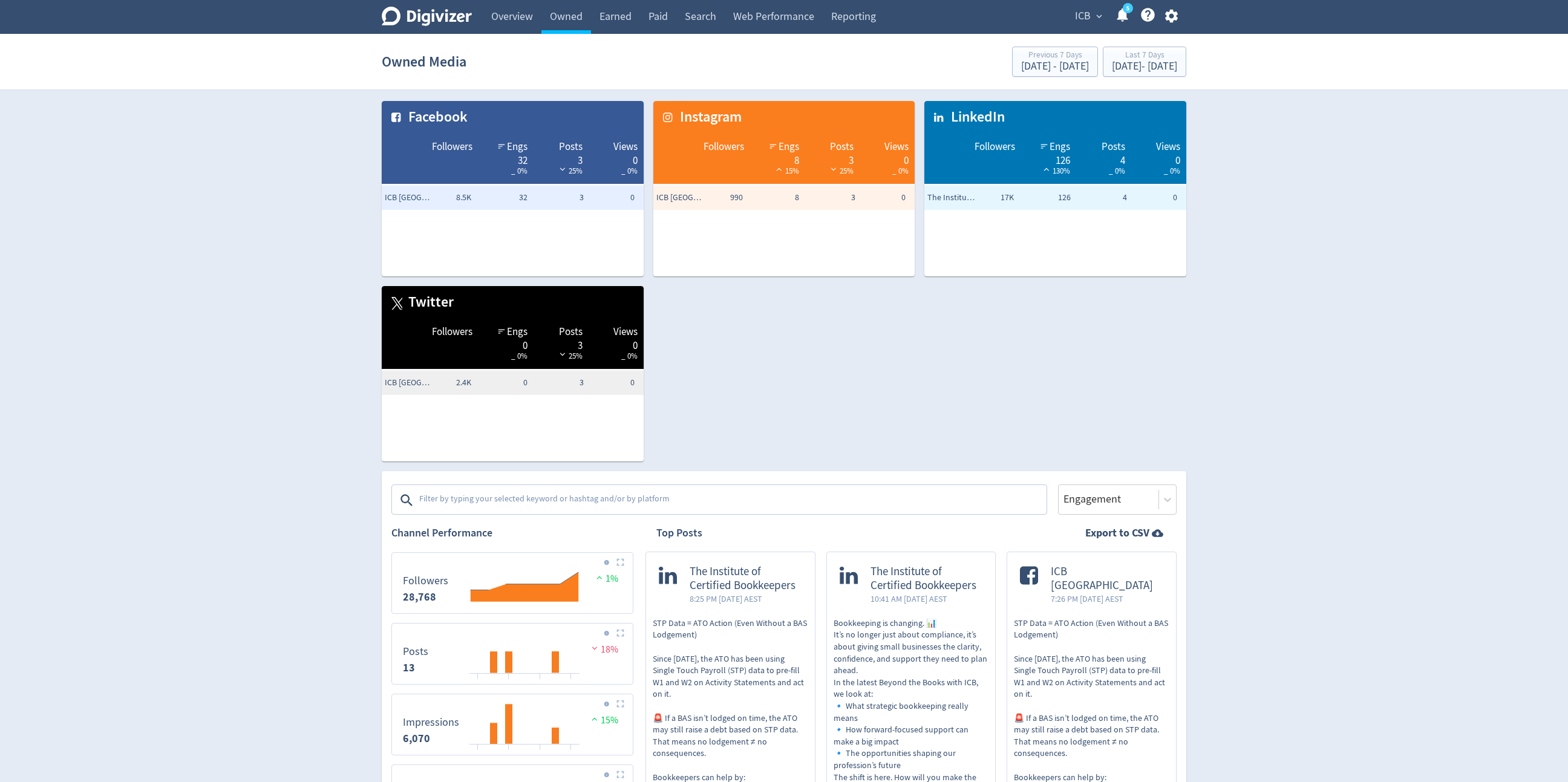
click at [505, 499] on textarea at bounding box center [731, 500] width 627 height 24
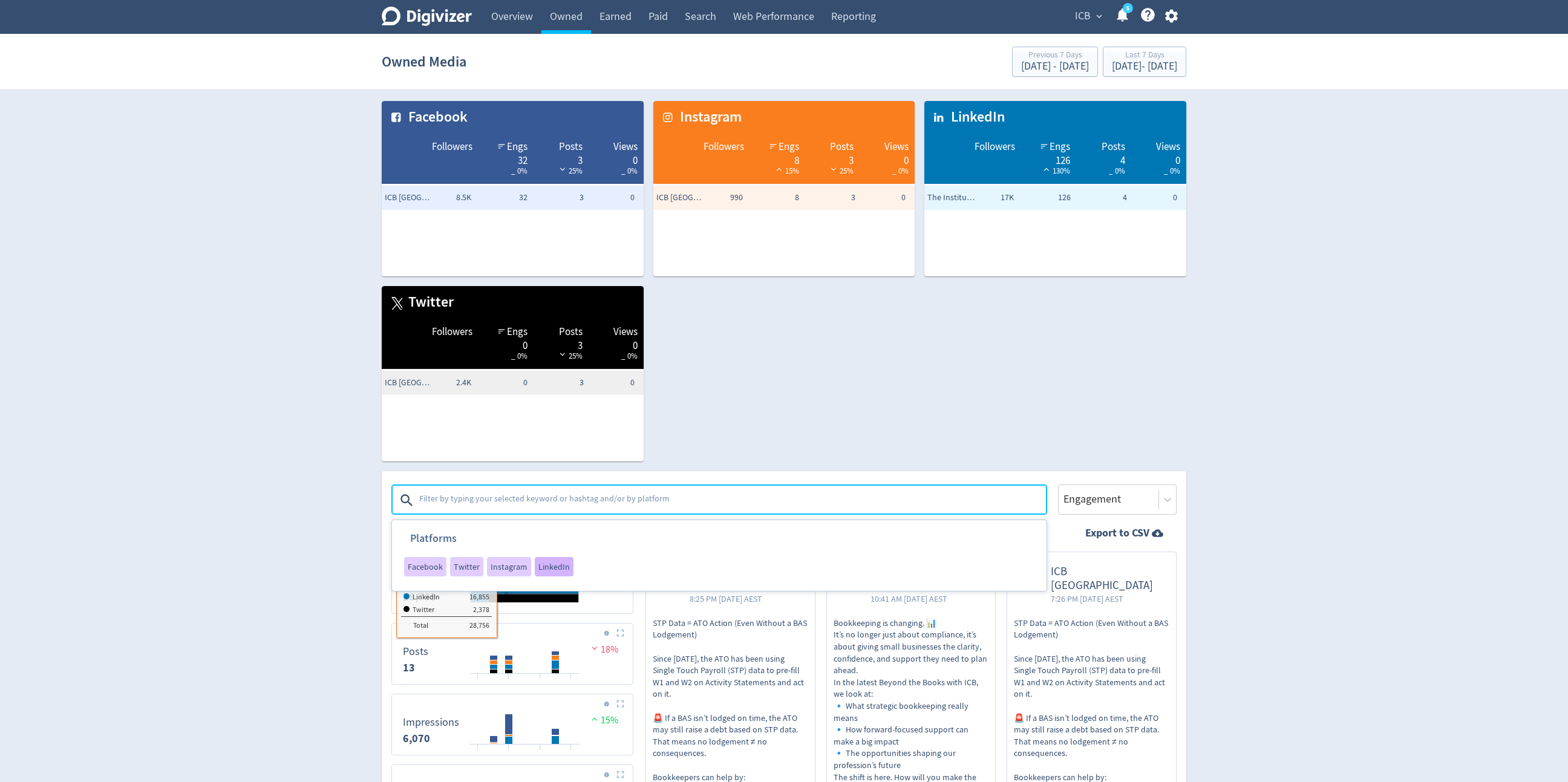
click at [549, 520] on span "LinkedIn" at bounding box center [554, 566] width 31 height 8
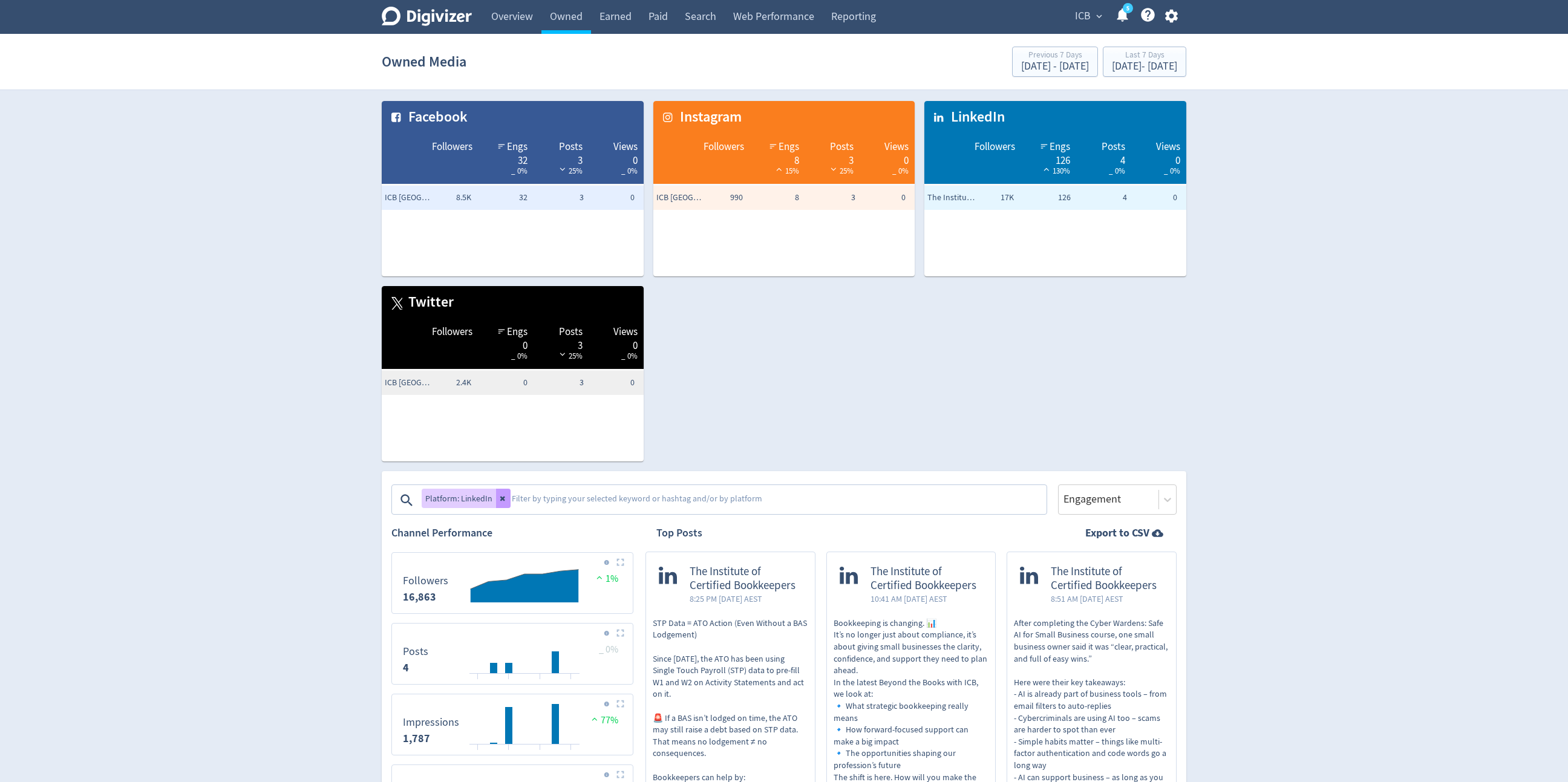
click at [502, 503] on button at bounding box center [503, 498] width 15 height 19
click at [511, 503] on textarea at bounding box center [778, 500] width 535 height 24
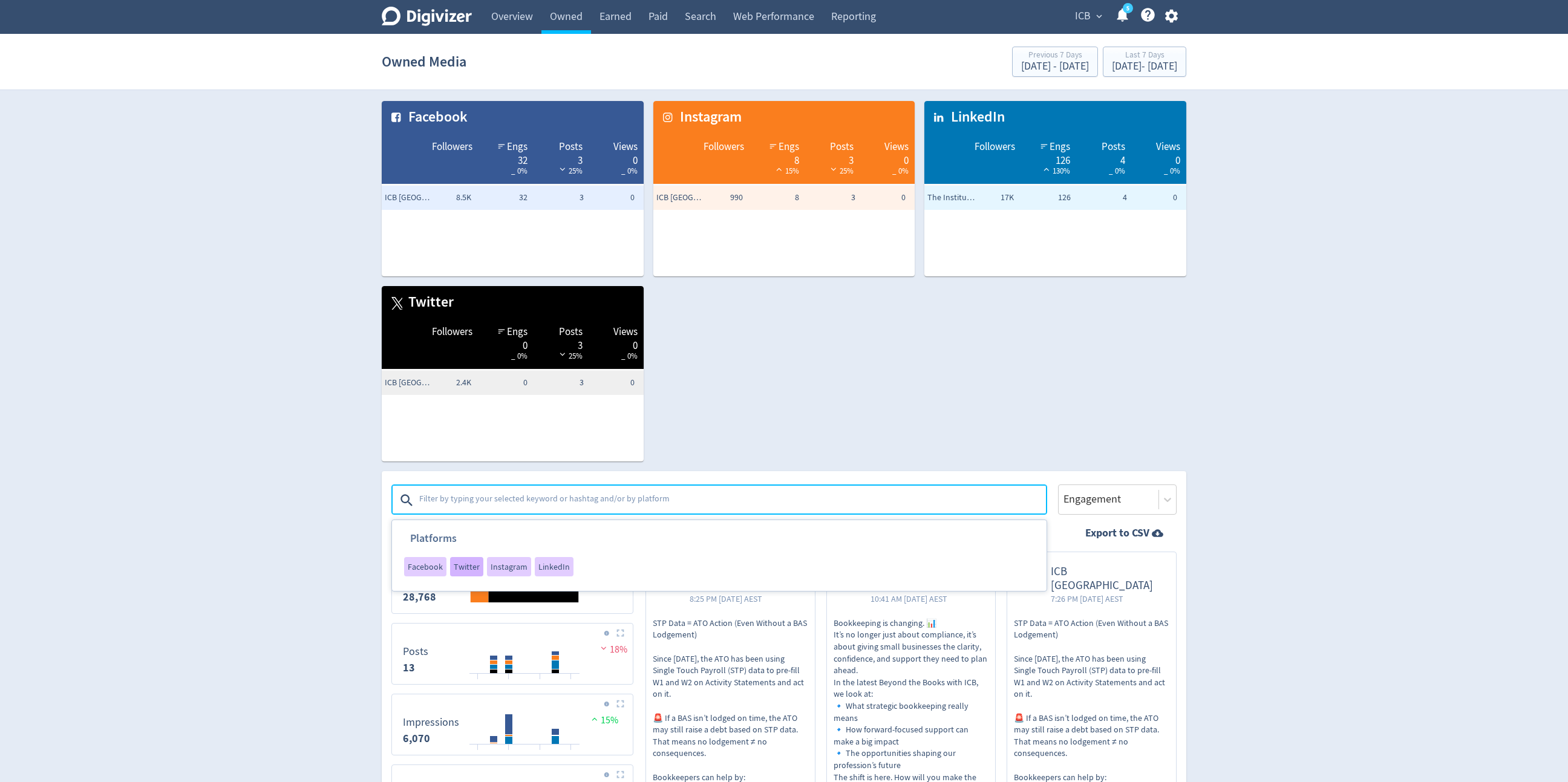
click at [469, 520] on div "Twitter" at bounding box center [467, 566] width 33 height 19
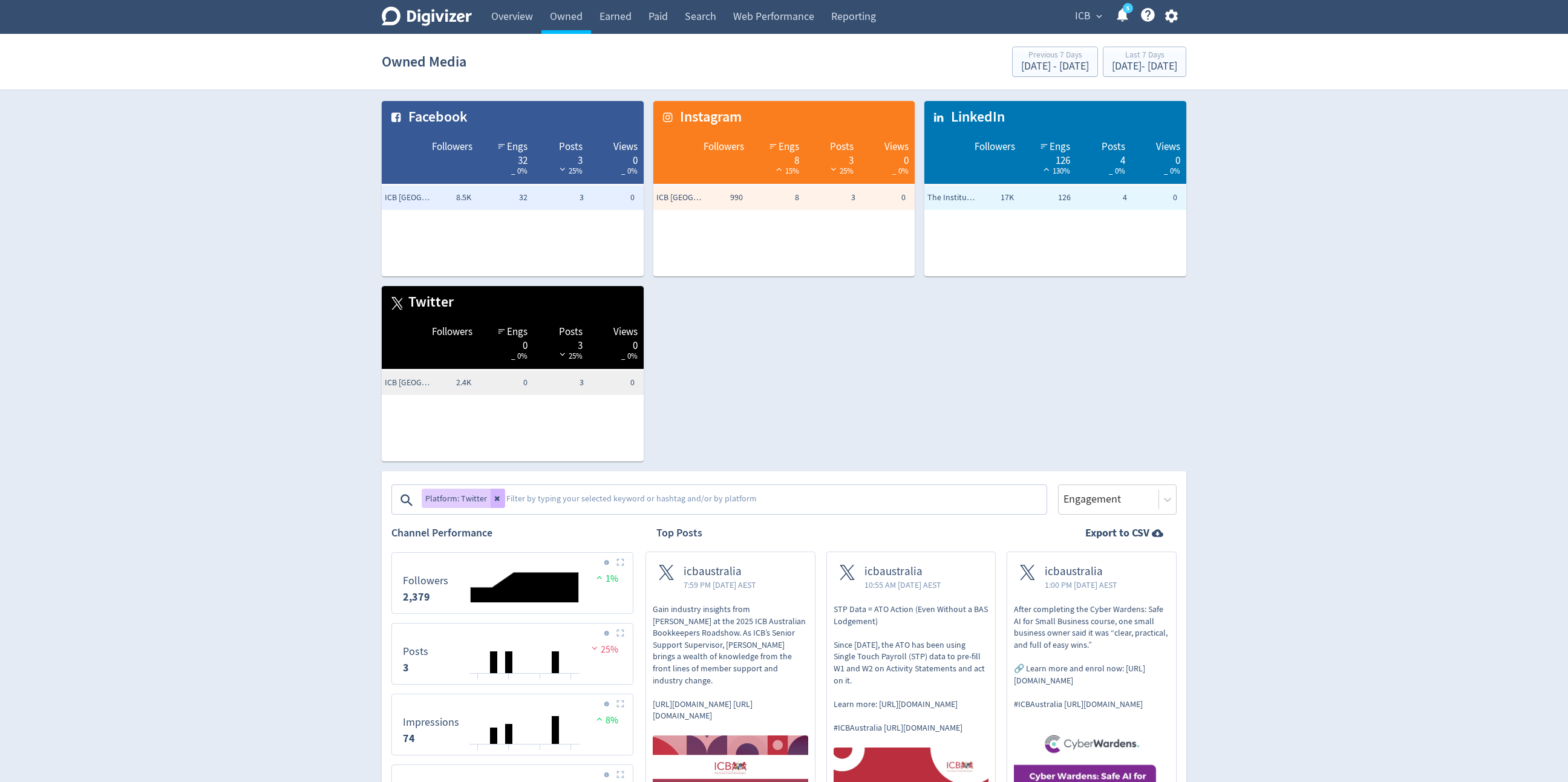
scroll to position [109, 0]
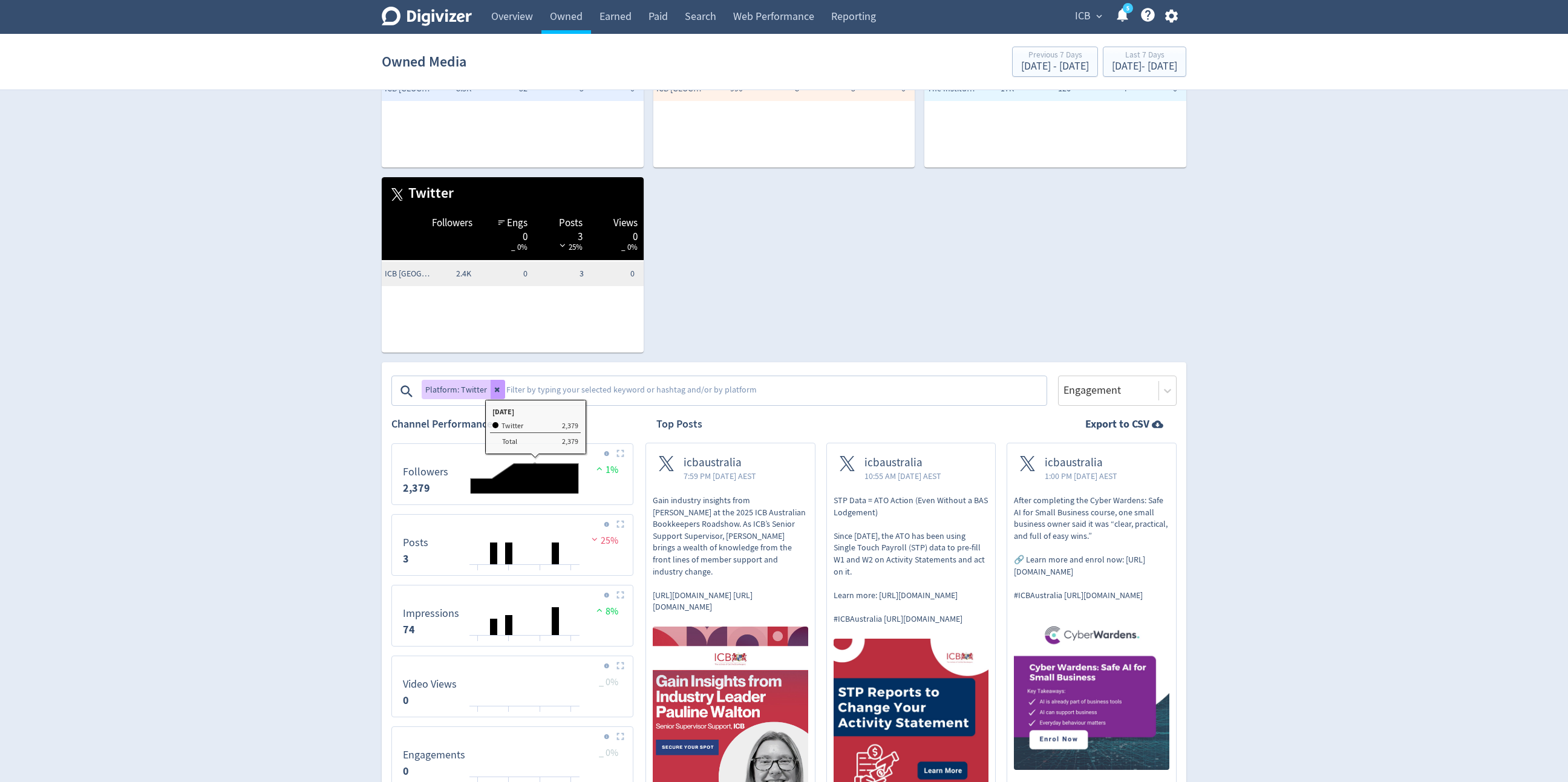
click at [502, 386] on button at bounding box center [498, 389] width 15 height 19
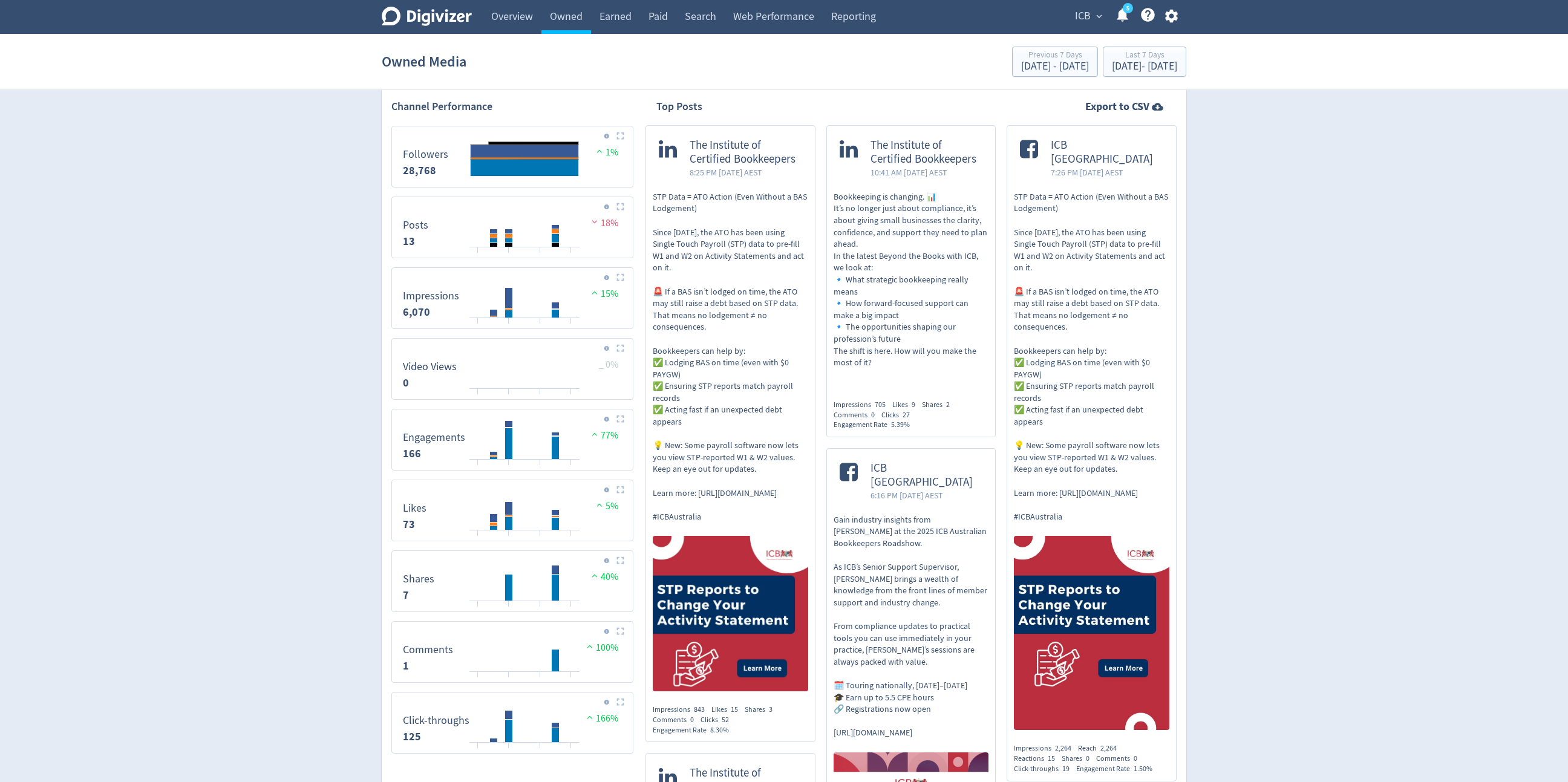
scroll to position [463, 0]
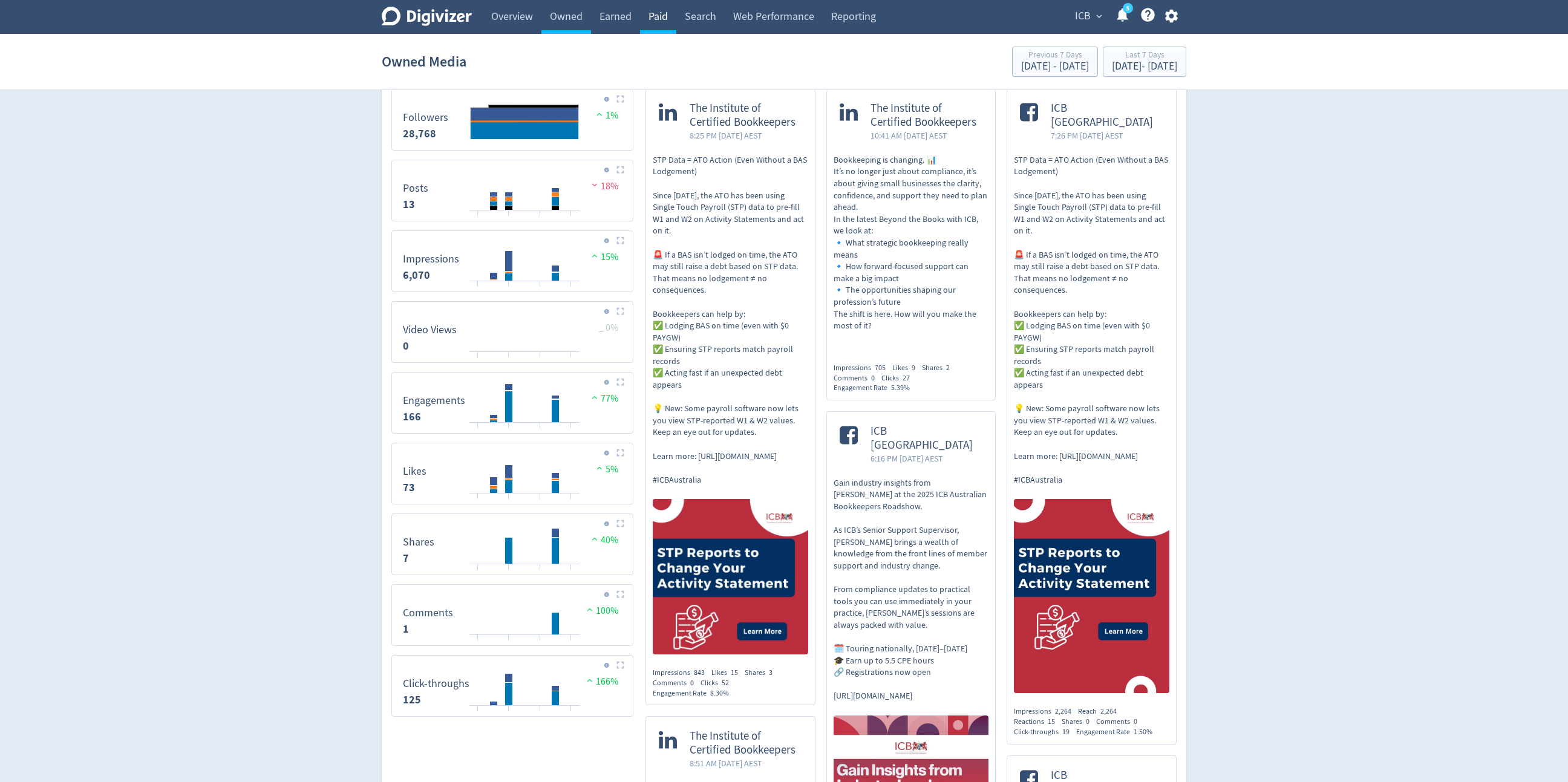
click at [656, 5] on link "Paid" at bounding box center [658, 17] width 36 height 34
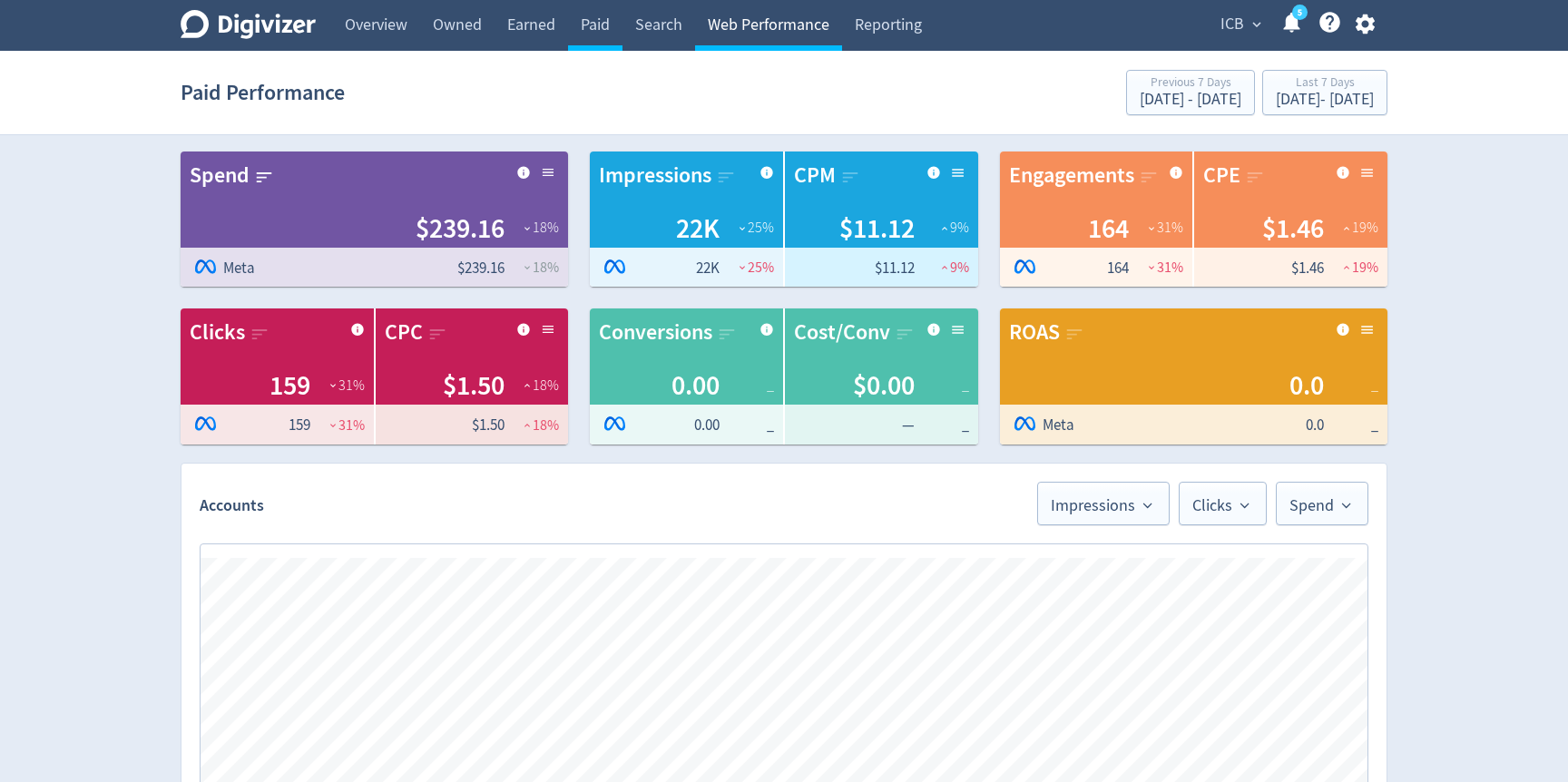
click at [811, 28] on link "Web Performance" at bounding box center [769, 25] width 147 height 51
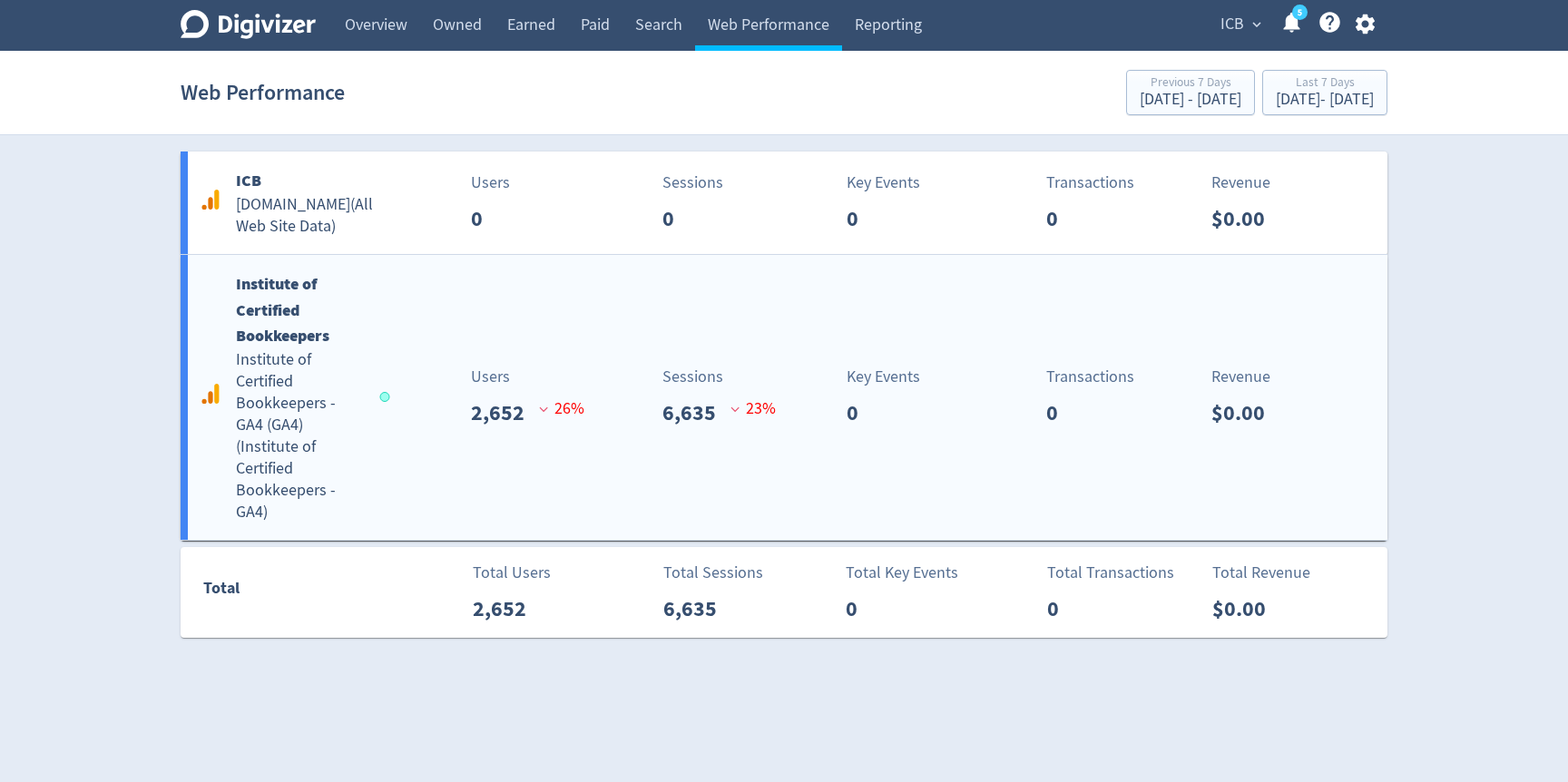
click at [793, 373] on div "Key Events 0" at bounding box center [887, 396] width 200 height 64
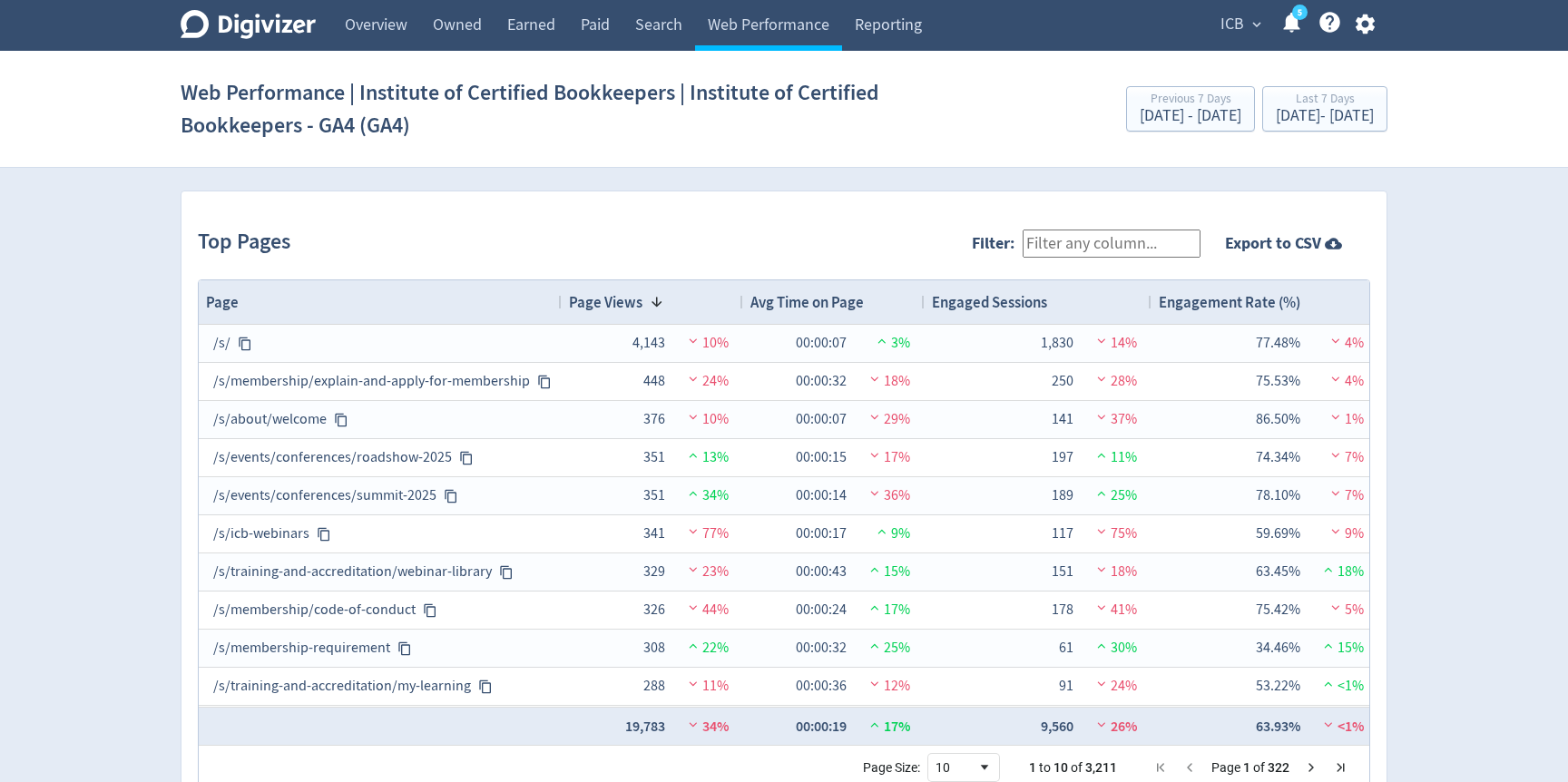
scroll to position [1848, 0]
